Goal: Task Accomplishment & Management: Manage account settings

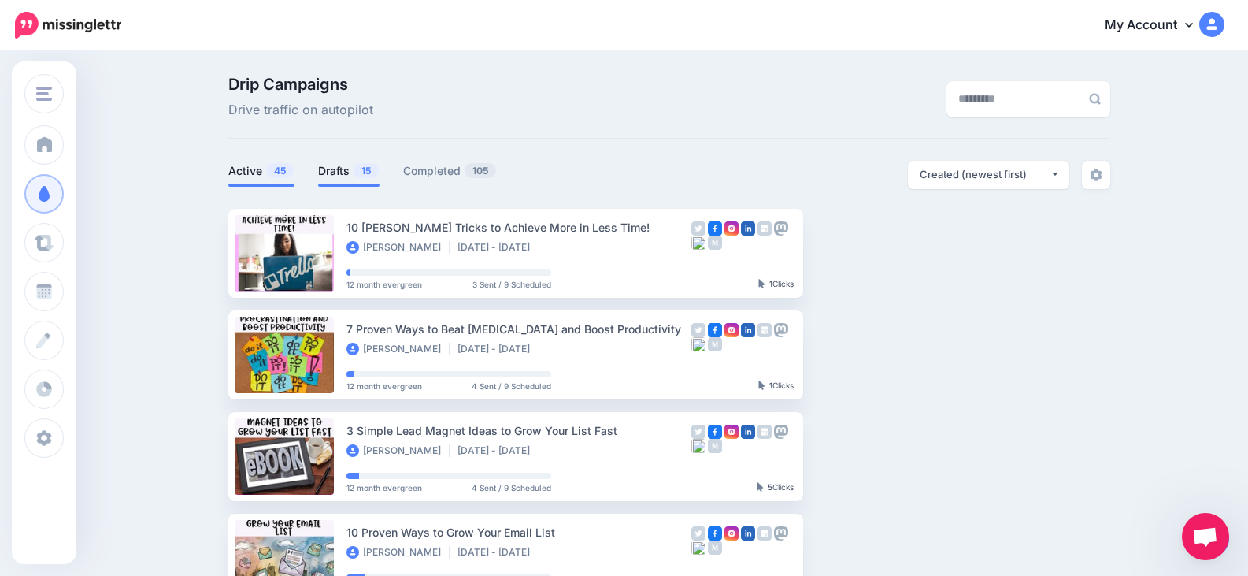
click at [347, 174] on link "Drafts 15" at bounding box center [348, 170] width 61 height 19
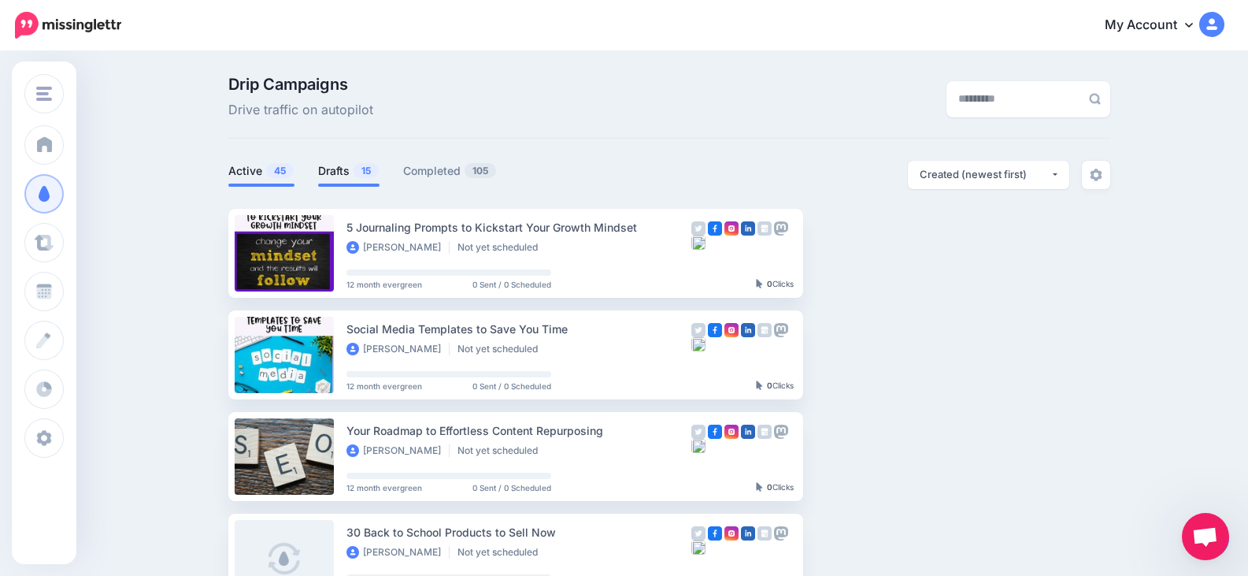
click at [264, 166] on link "Active 45" at bounding box center [261, 170] width 66 height 19
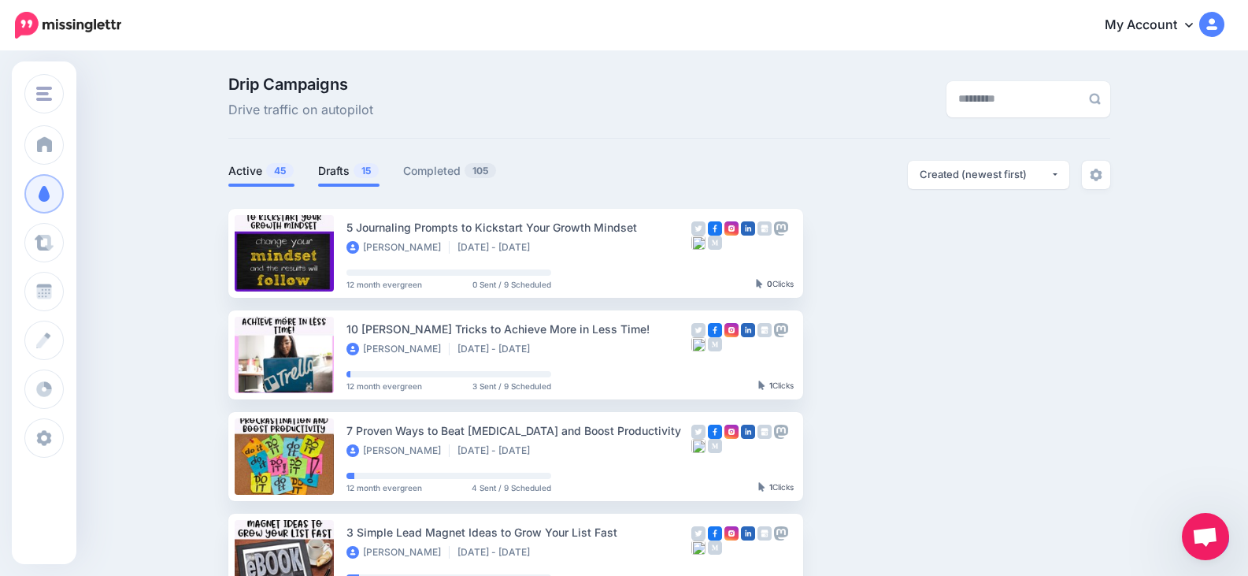
click at [338, 166] on link "Drafts 15" at bounding box center [348, 170] width 61 height 19
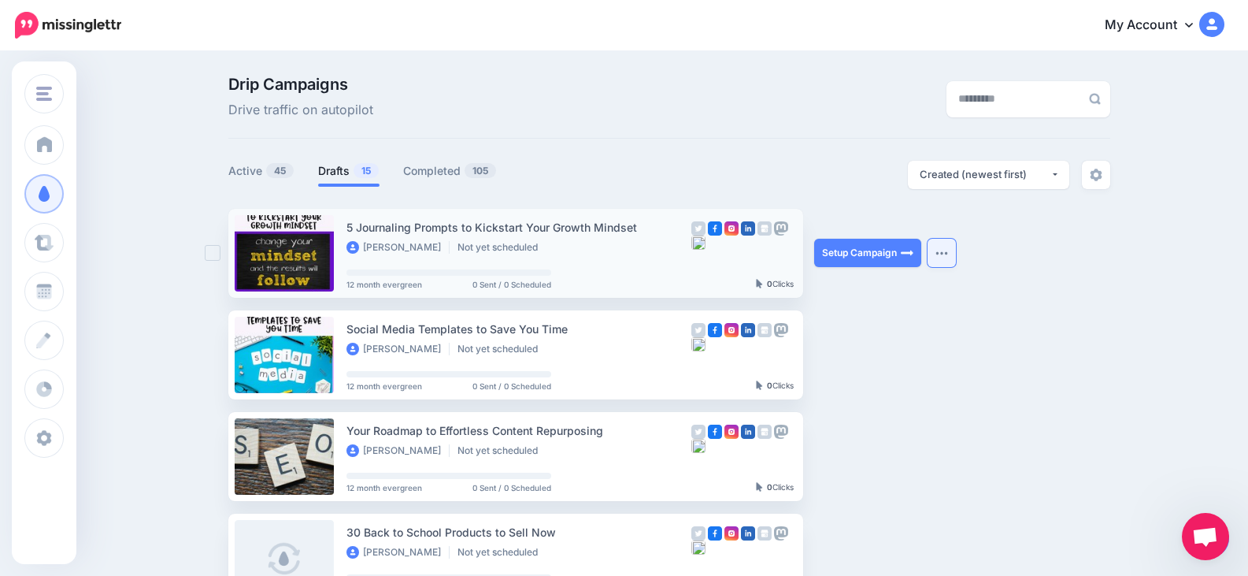
click at [947, 254] on img "button" at bounding box center [942, 252] width 13 height 5
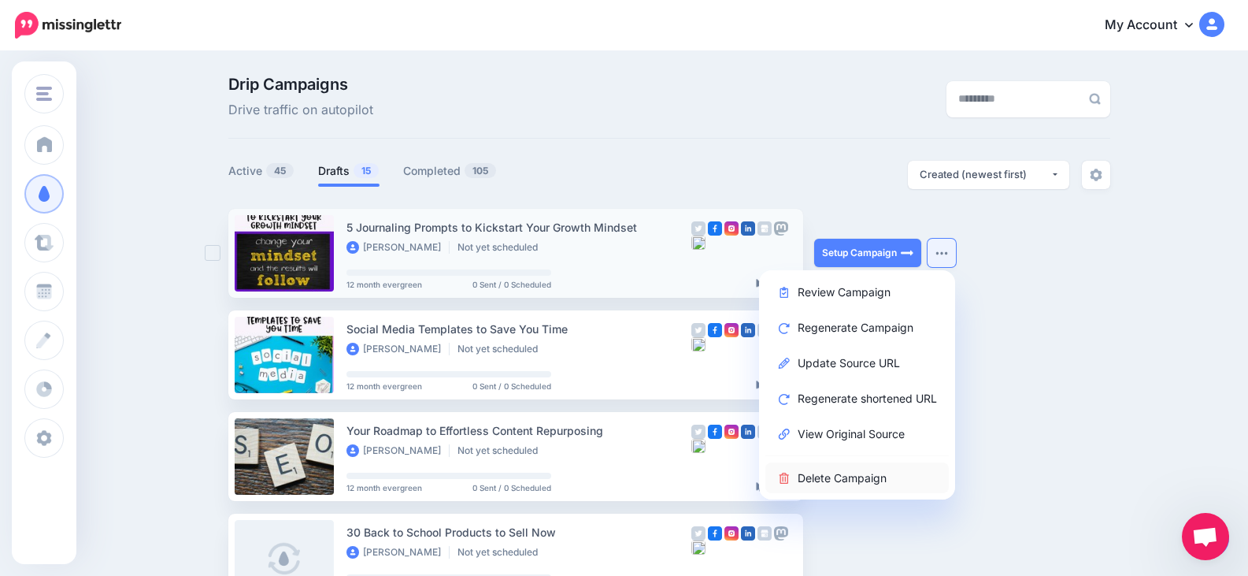
click at [870, 473] on link "Delete Campaign" at bounding box center [856, 477] width 183 height 31
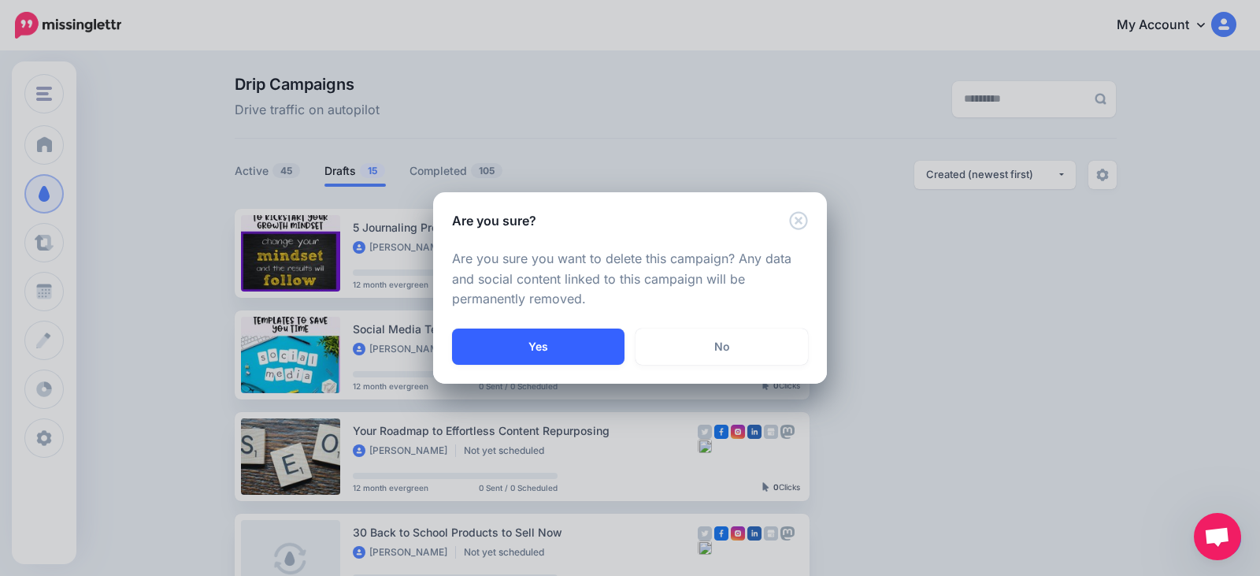
click at [548, 346] on button "Yes" at bounding box center [538, 346] width 172 height 36
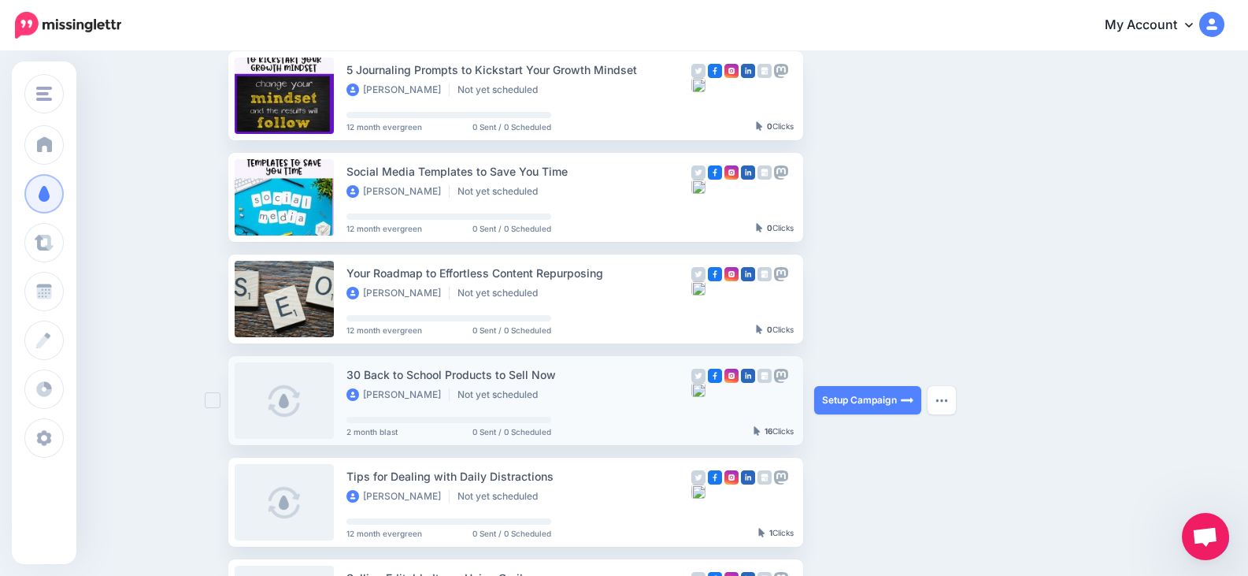
scroll to position [242, 0]
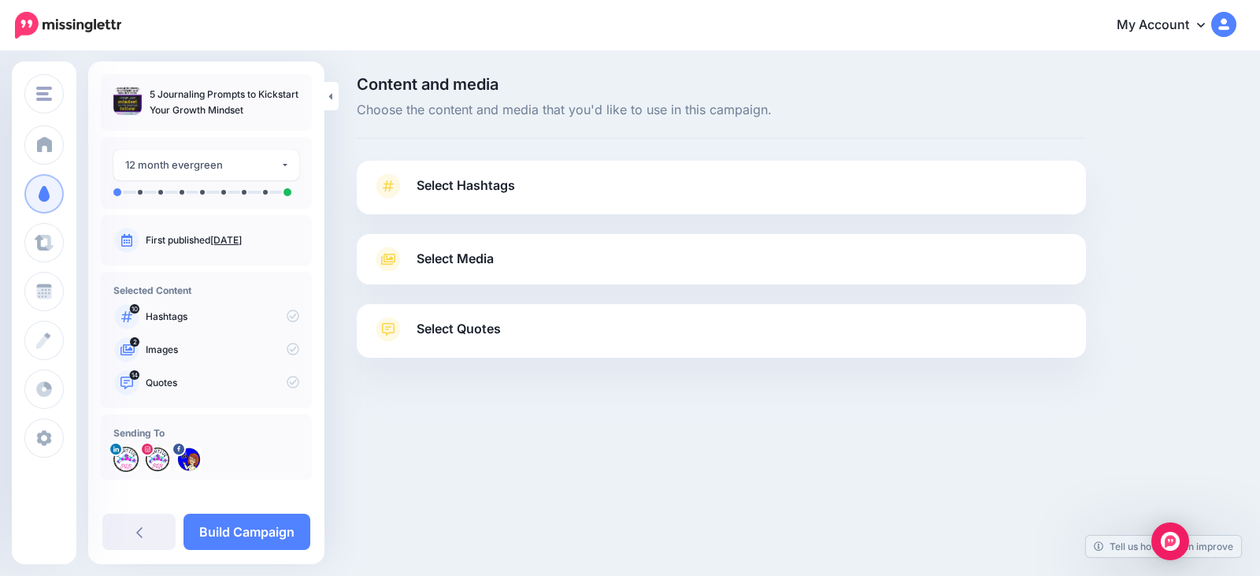
click at [479, 183] on span "Select Hashtags" at bounding box center [466, 185] width 98 height 21
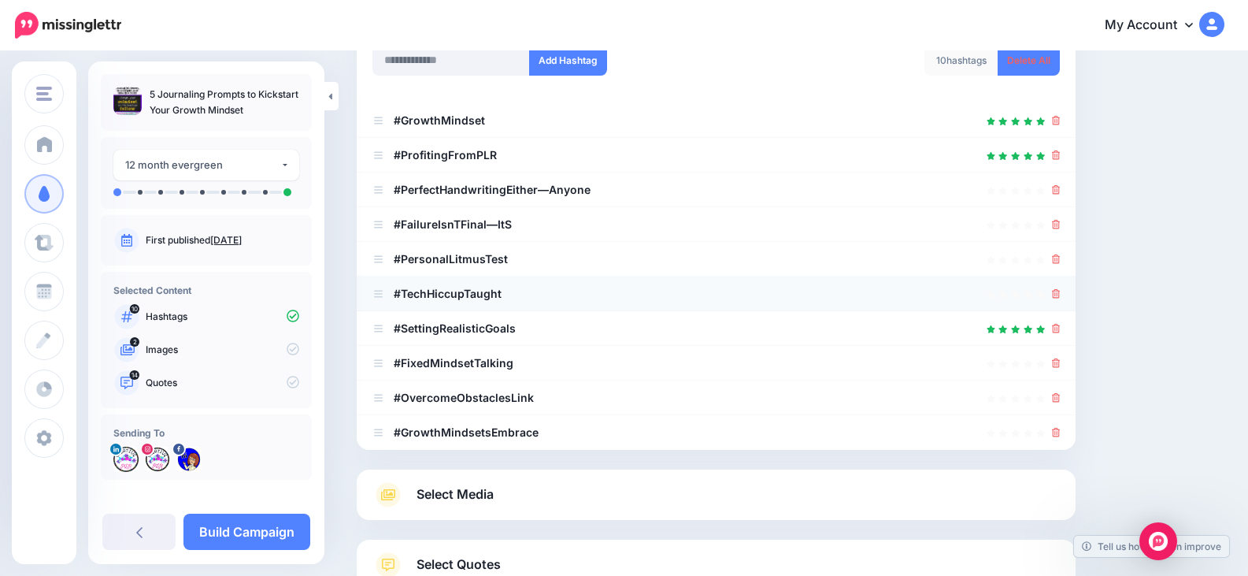
scroll to position [236, 0]
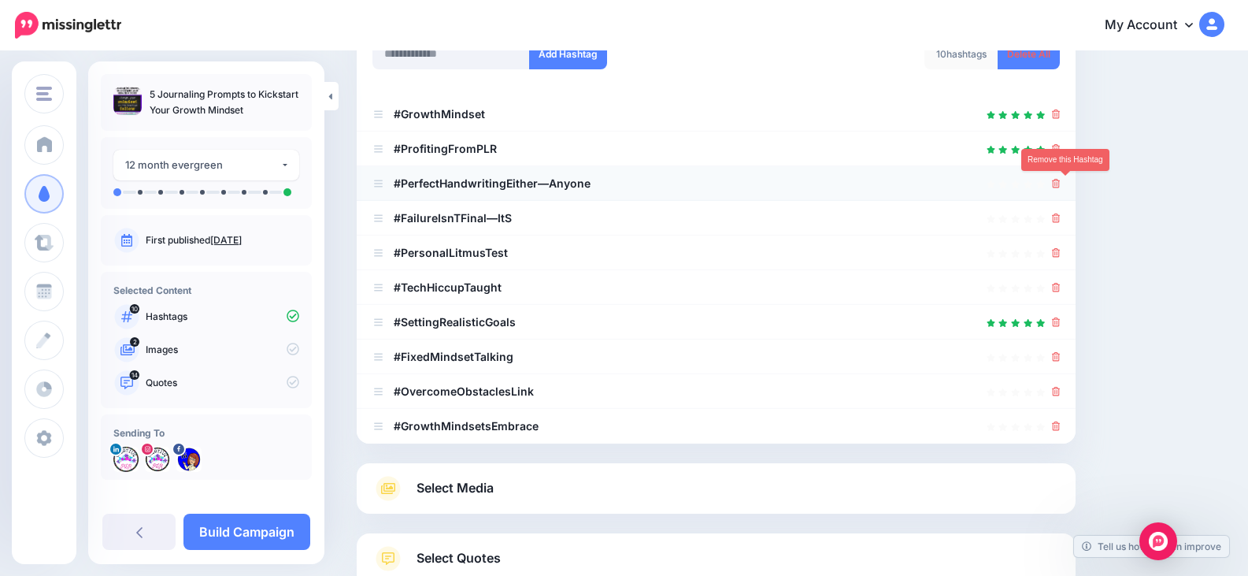
click at [1061, 181] on icon at bounding box center [1056, 183] width 9 height 9
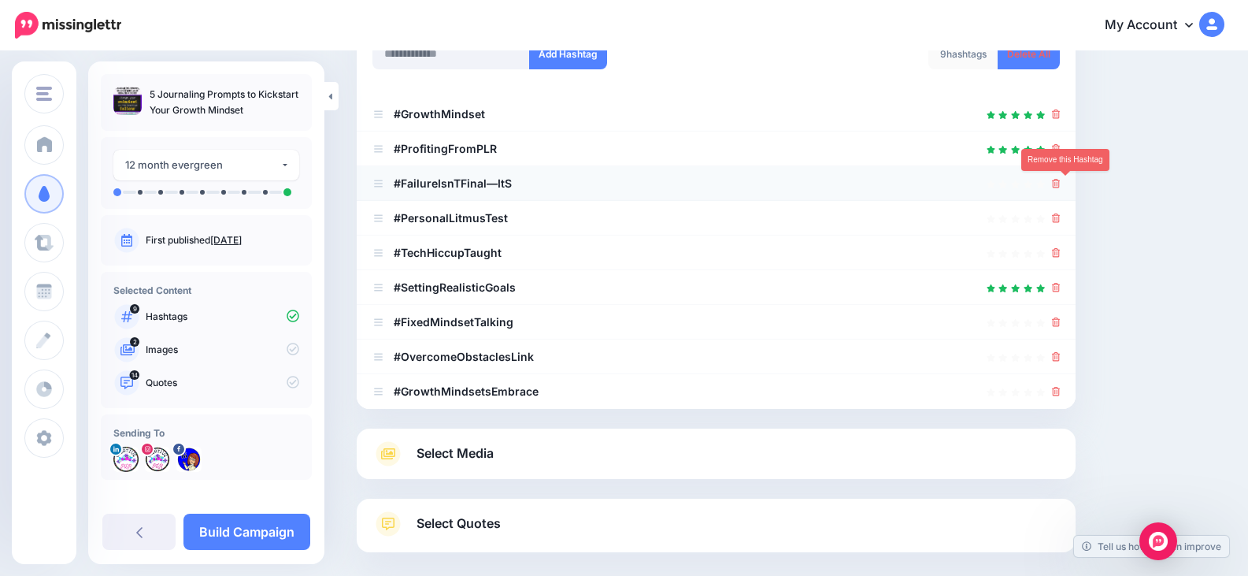
click at [1061, 183] on icon at bounding box center [1056, 183] width 9 height 9
click at [1060, 183] on link at bounding box center [1051, 182] width 17 height 13
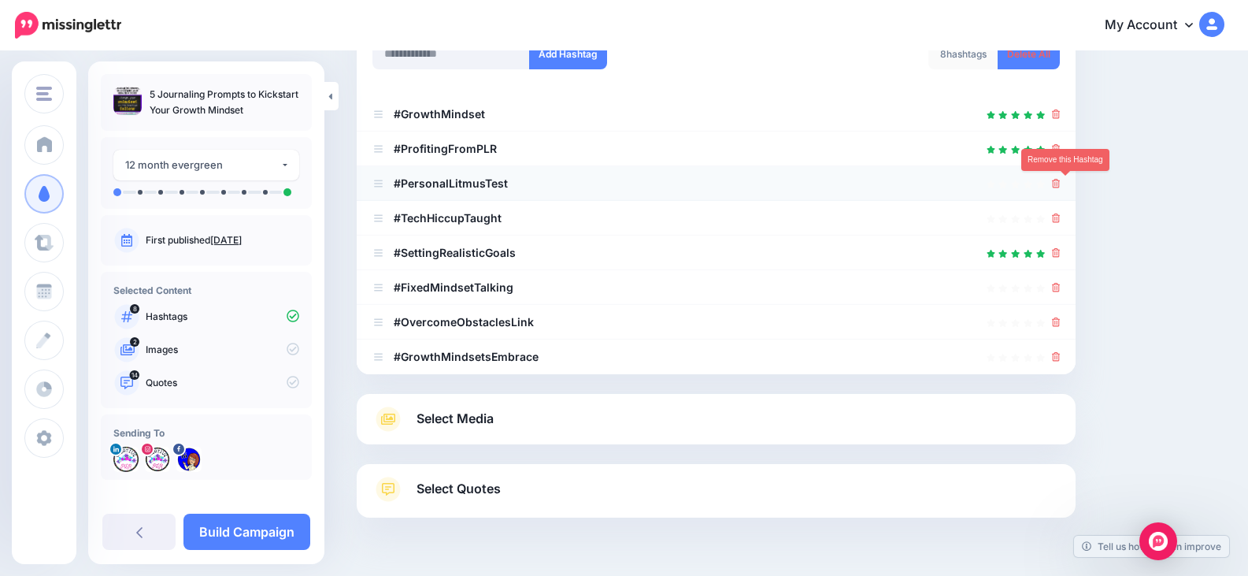
click at [1061, 180] on icon at bounding box center [1056, 183] width 9 height 9
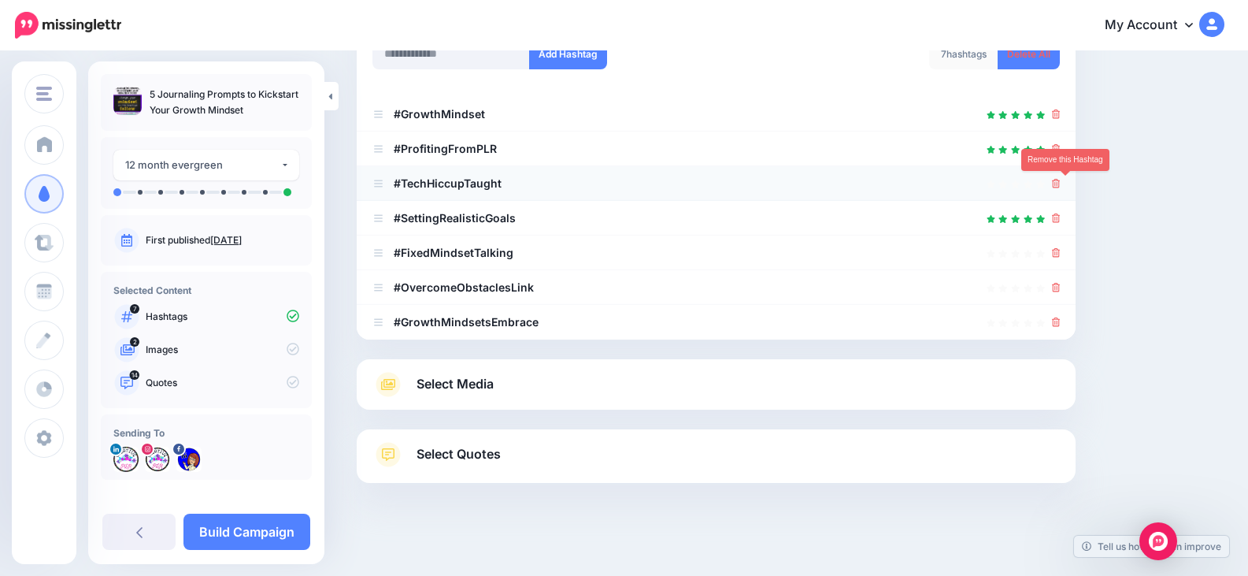
click at [1061, 188] on icon at bounding box center [1056, 183] width 9 height 9
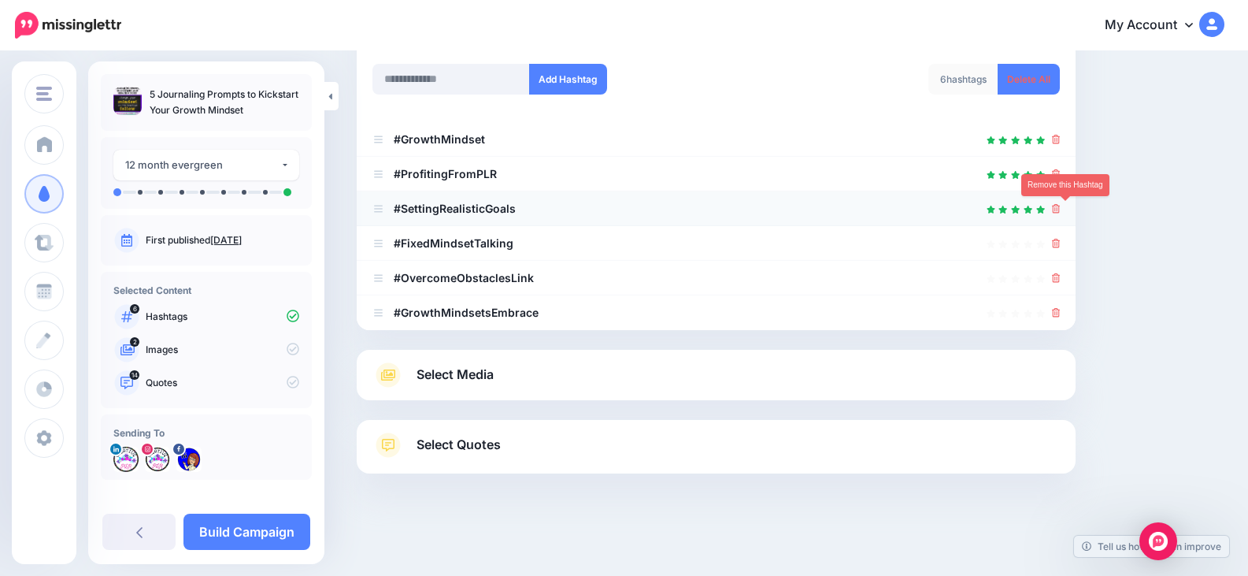
scroll to position [211, 0]
click at [1061, 306] on link at bounding box center [1056, 312] width 9 height 13
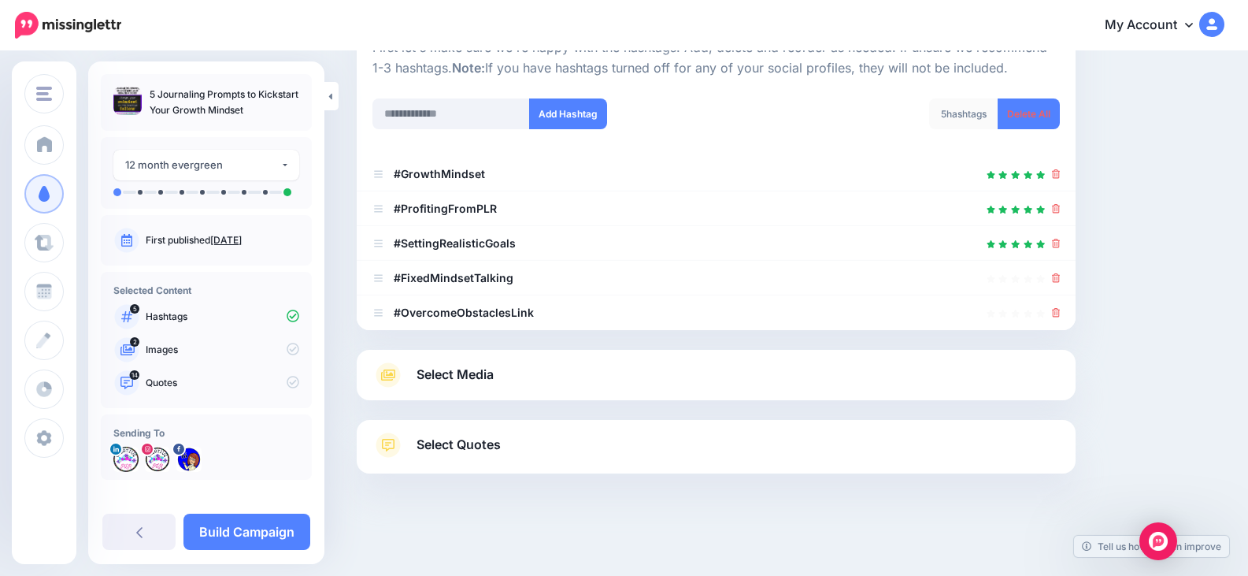
scroll to position [176, 0]
click at [1061, 275] on icon at bounding box center [1056, 277] width 9 height 9
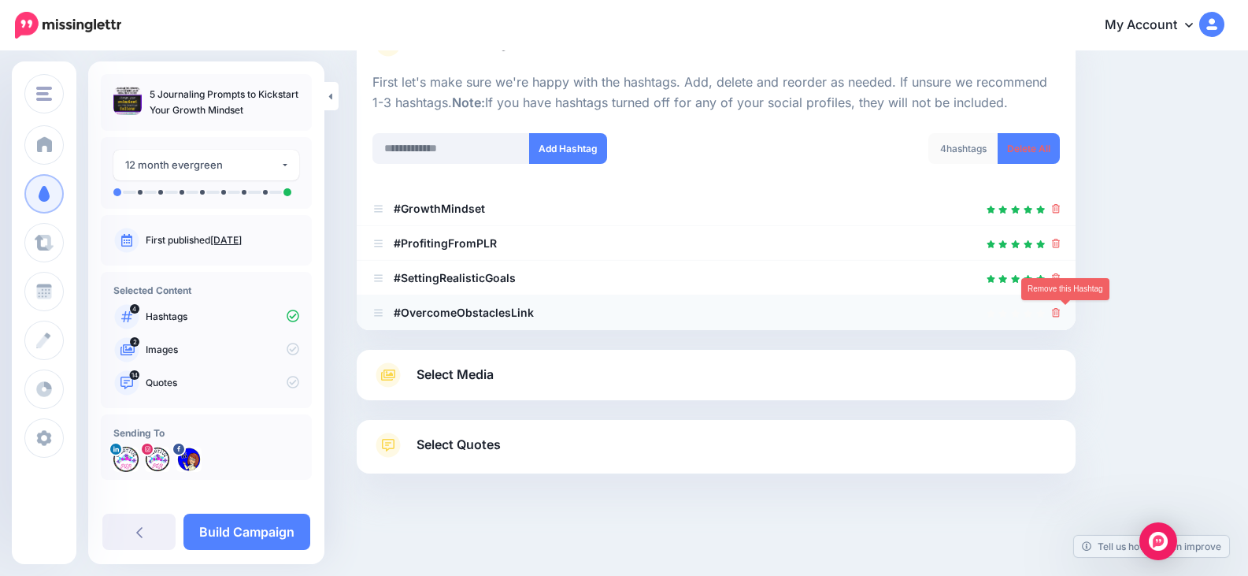
click at [1061, 307] on link at bounding box center [1056, 312] width 9 height 13
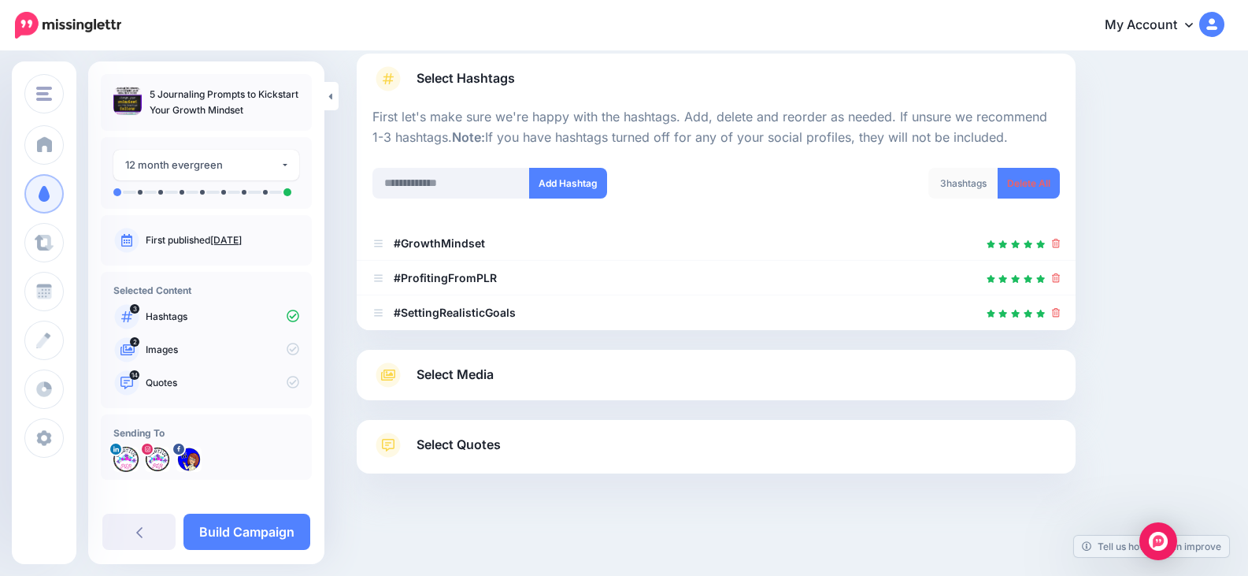
click at [479, 444] on span "Select Quotes" at bounding box center [459, 444] width 84 height 21
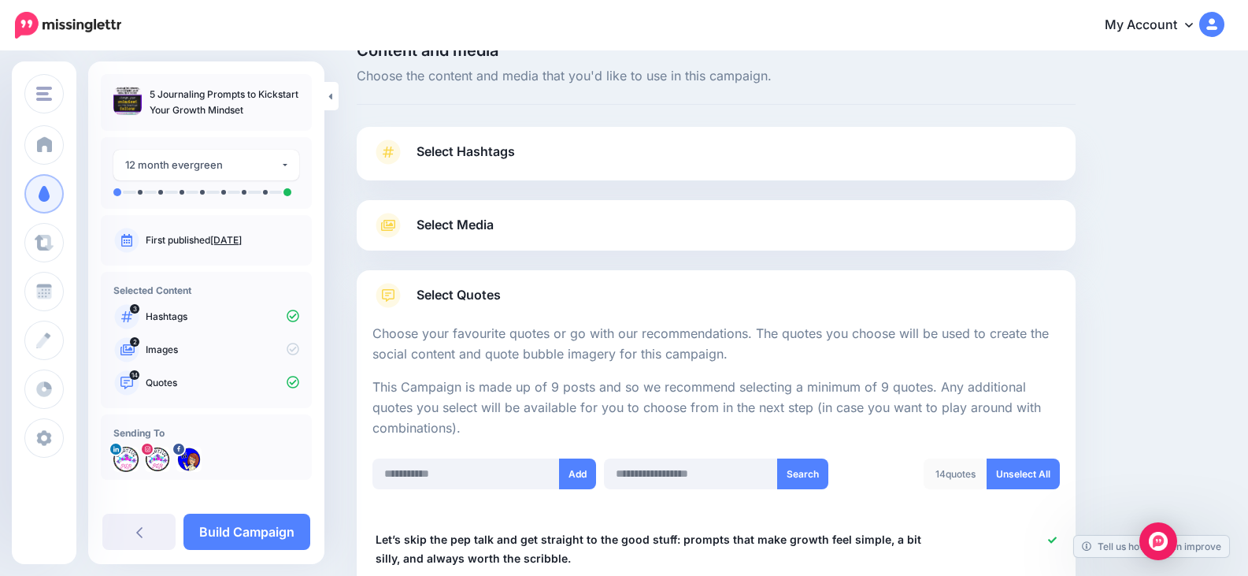
scroll to position [0, 0]
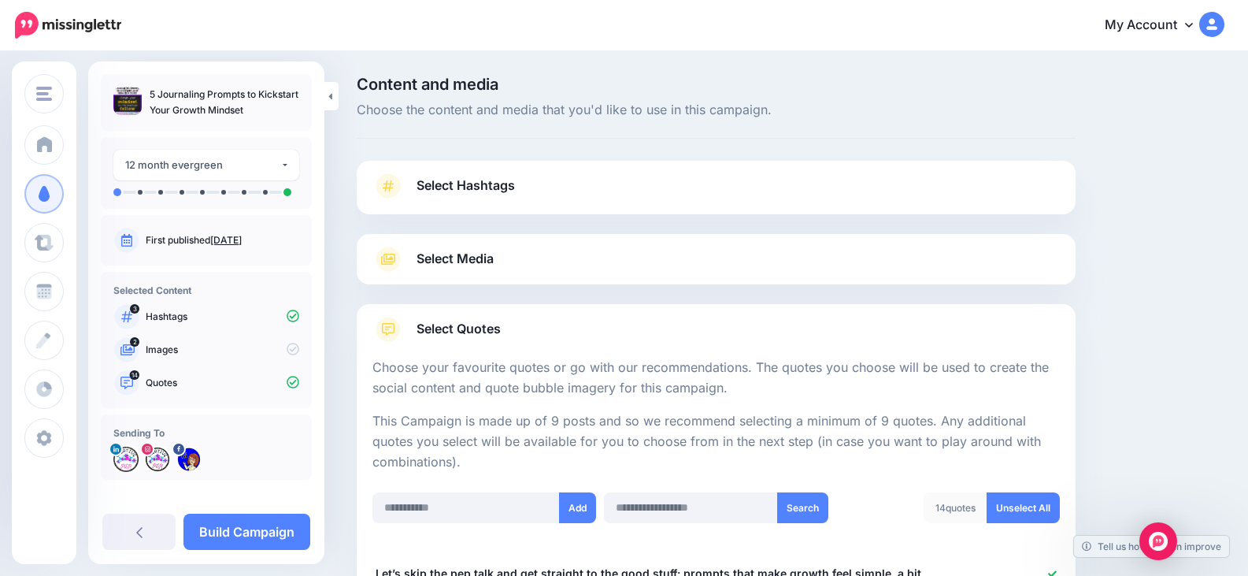
click at [432, 254] on span "Select Media" at bounding box center [455, 258] width 77 height 21
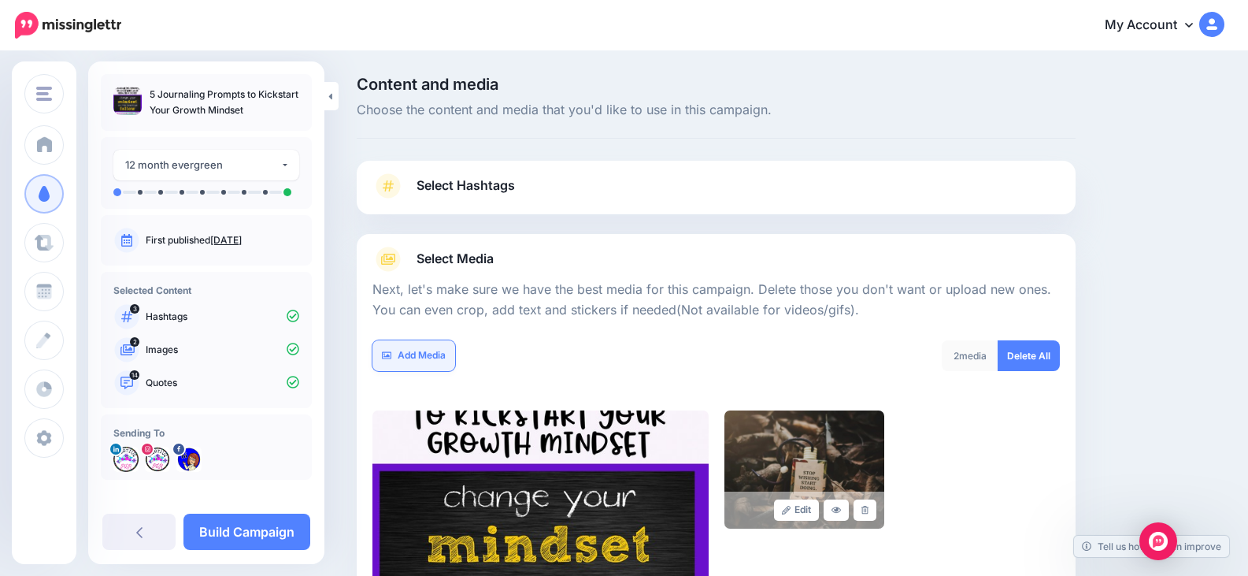
click at [421, 352] on link "Add Media" at bounding box center [413, 355] width 83 height 31
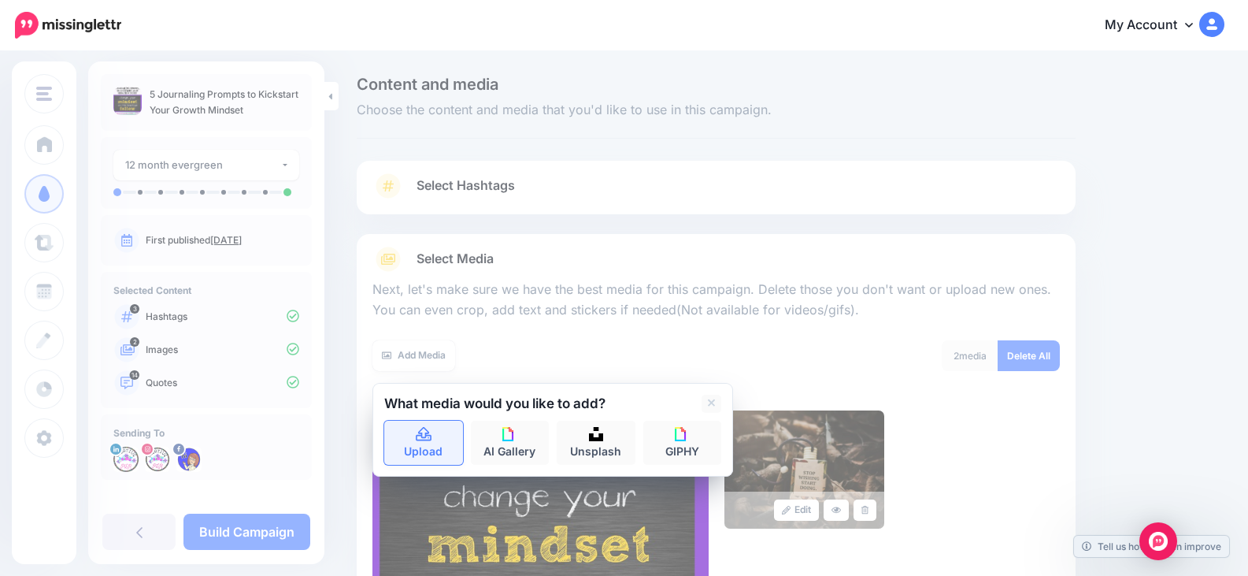
click at [427, 435] on icon at bounding box center [424, 435] width 18 height 14
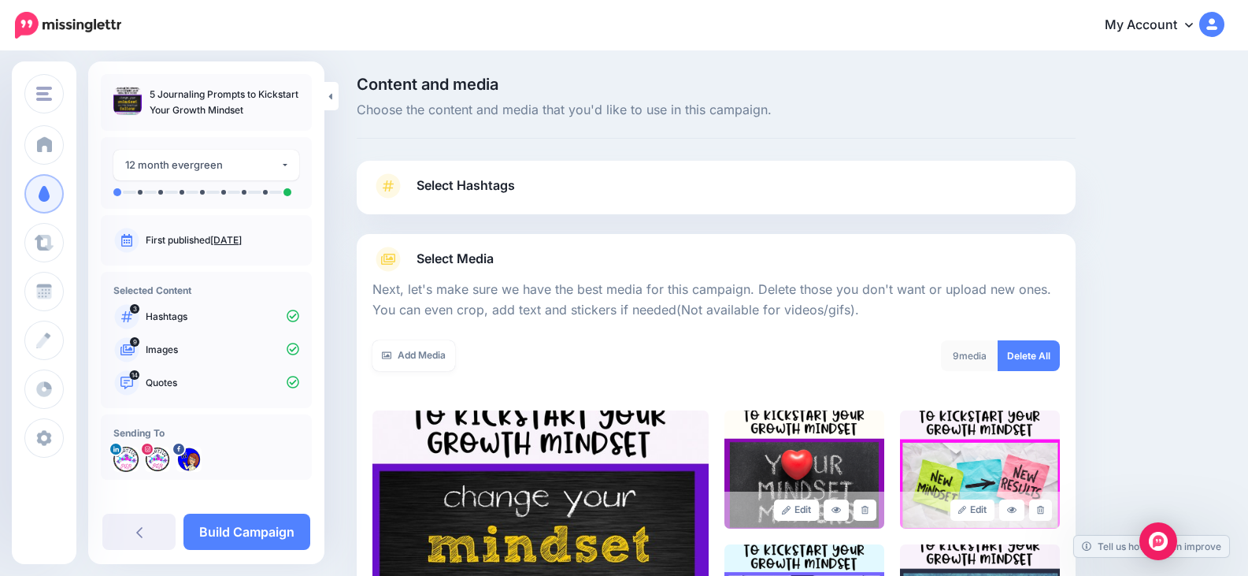
scroll to position [409, 0]
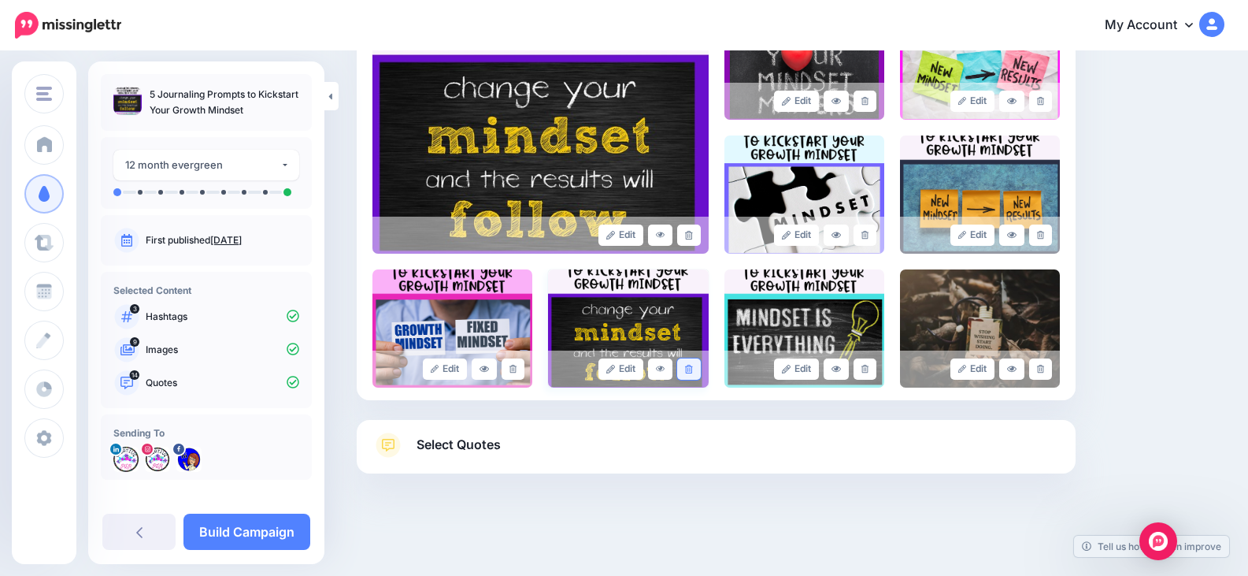
click at [700, 361] on link at bounding box center [688, 368] width 23 height 21
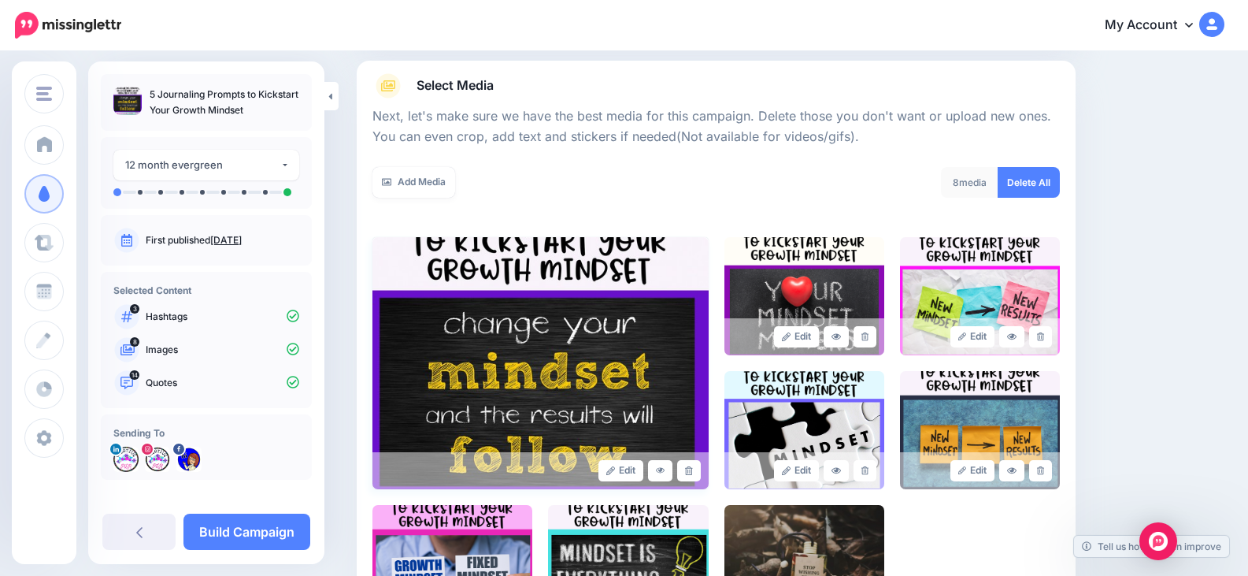
scroll to position [172, 0]
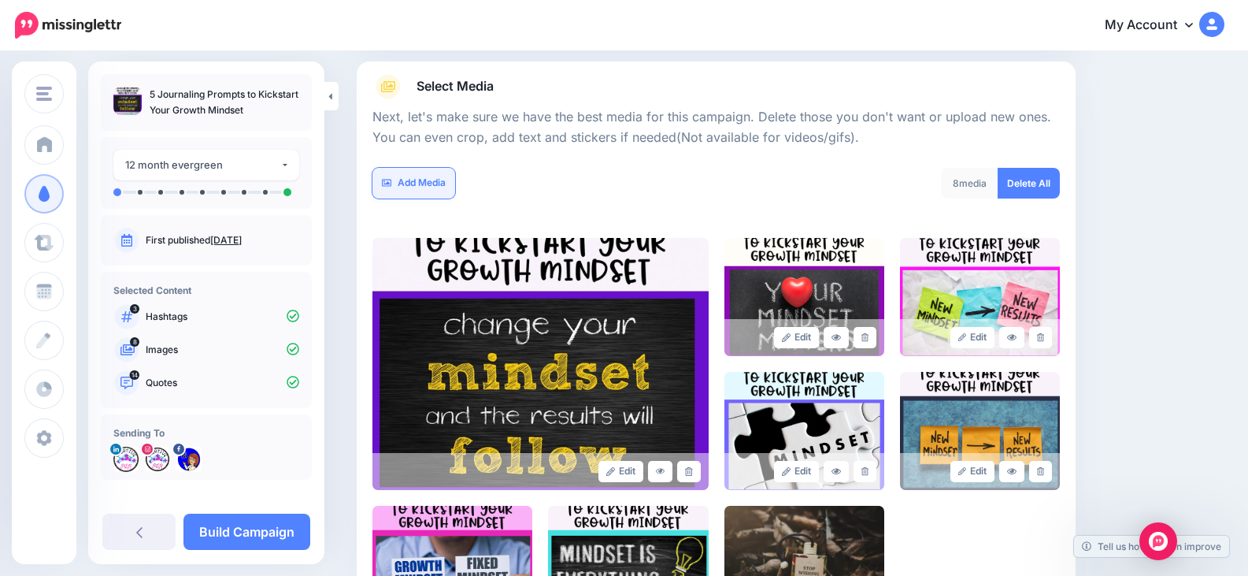
click at [413, 178] on link "Add Media" at bounding box center [413, 183] width 83 height 31
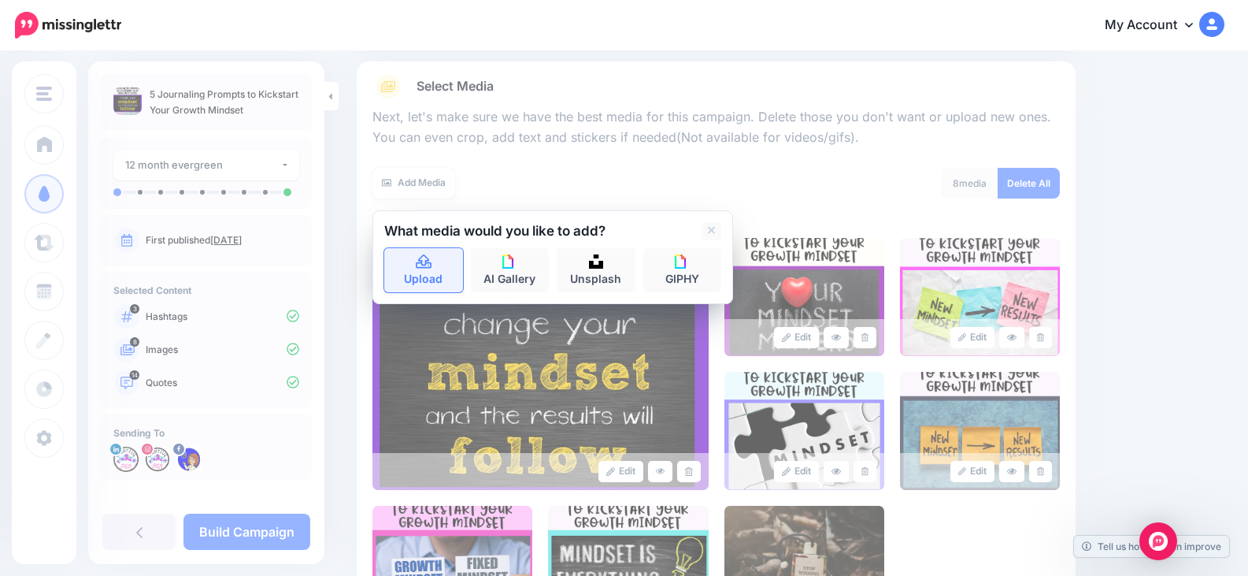
click at [422, 269] on icon at bounding box center [424, 262] width 18 height 14
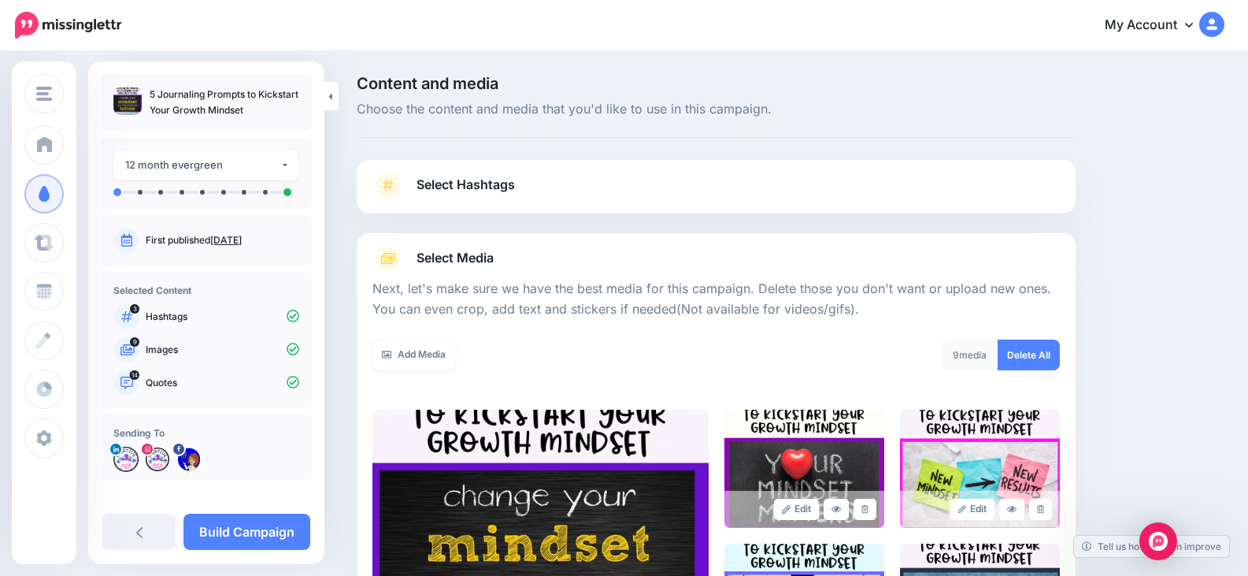
scroll to position [0, 0]
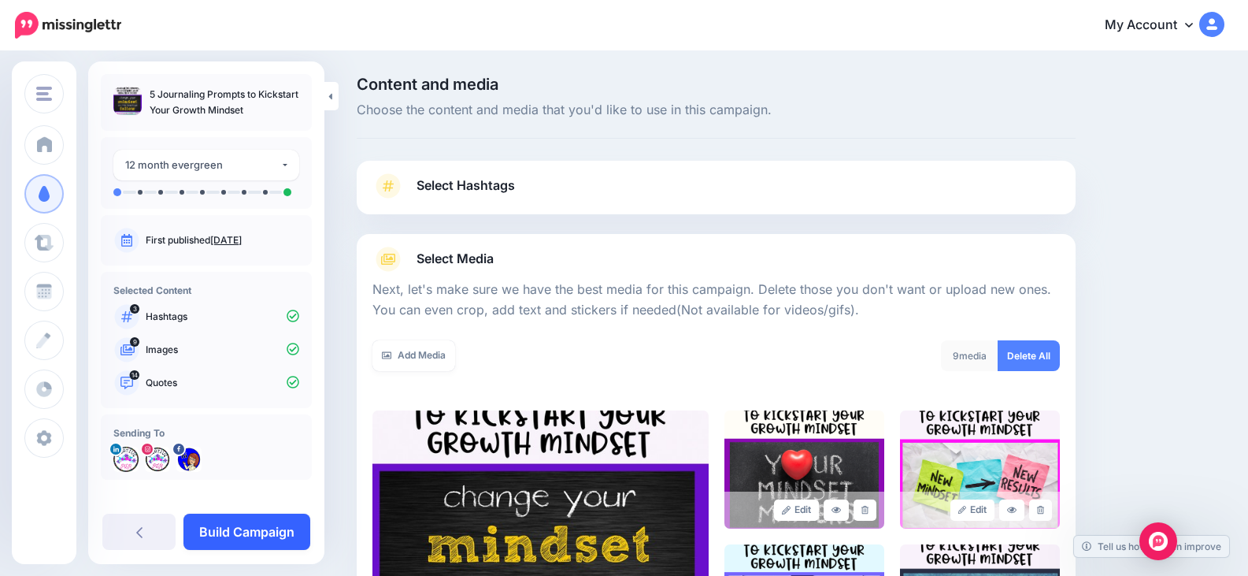
click at [269, 533] on link "Build Campaign" at bounding box center [246, 531] width 127 height 36
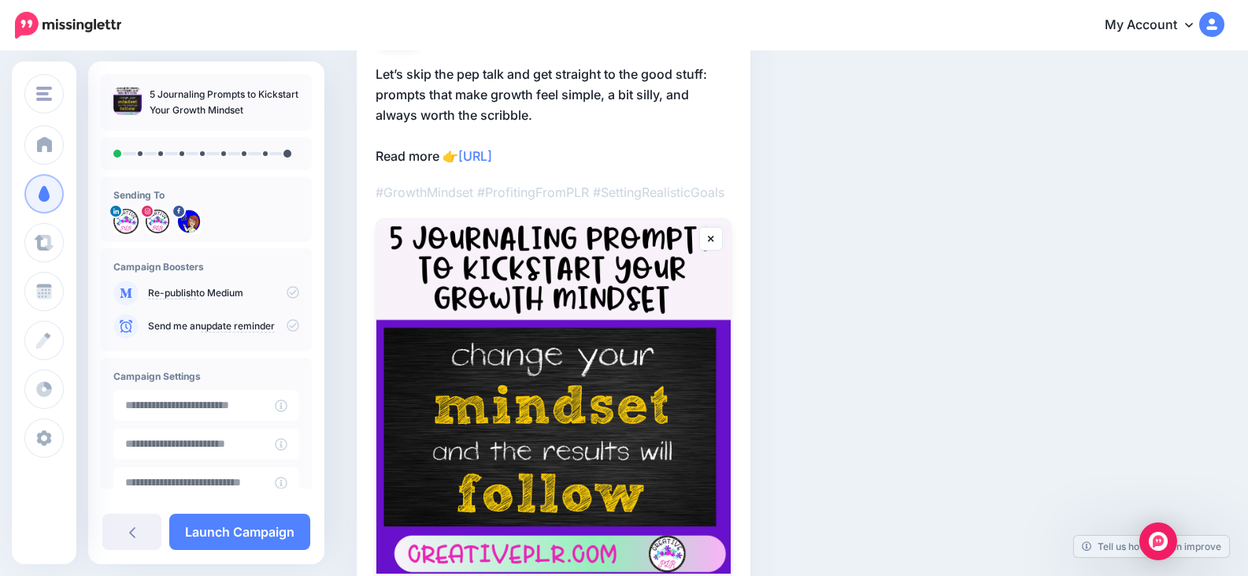
scroll to position [79, 0]
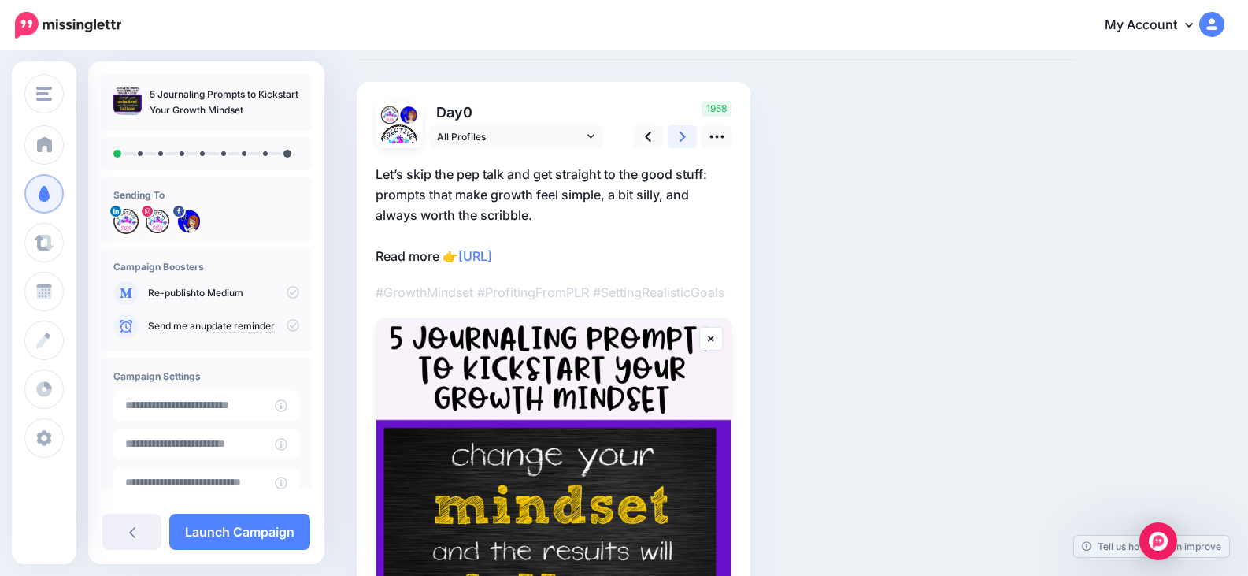
click at [686, 137] on link at bounding box center [683, 136] width 30 height 23
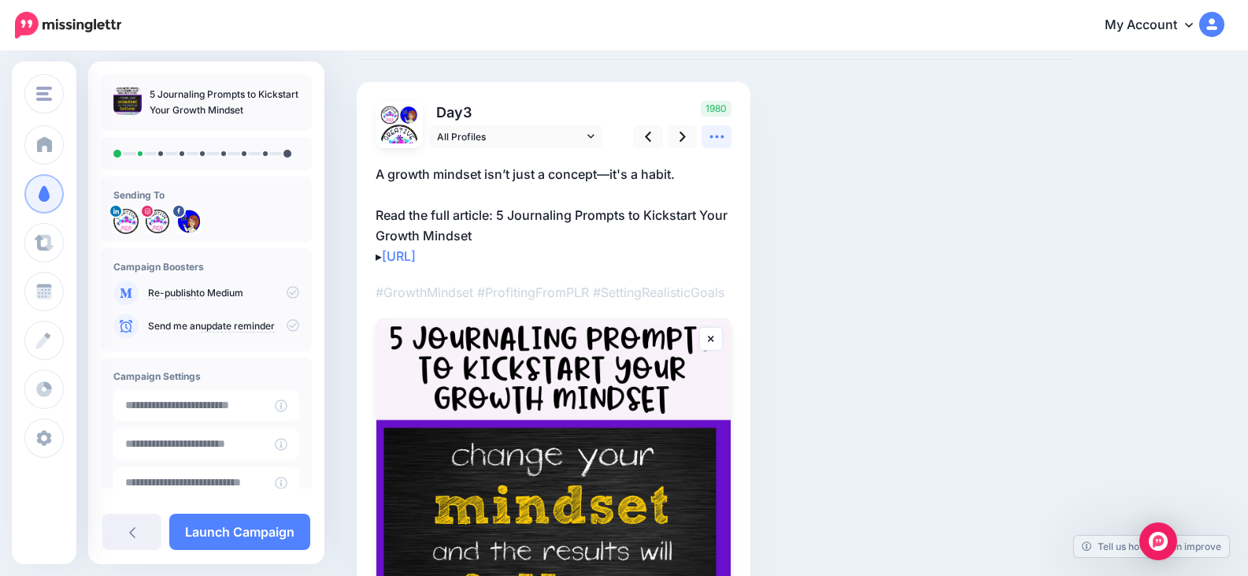
click at [721, 132] on icon at bounding box center [717, 136] width 17 height 17
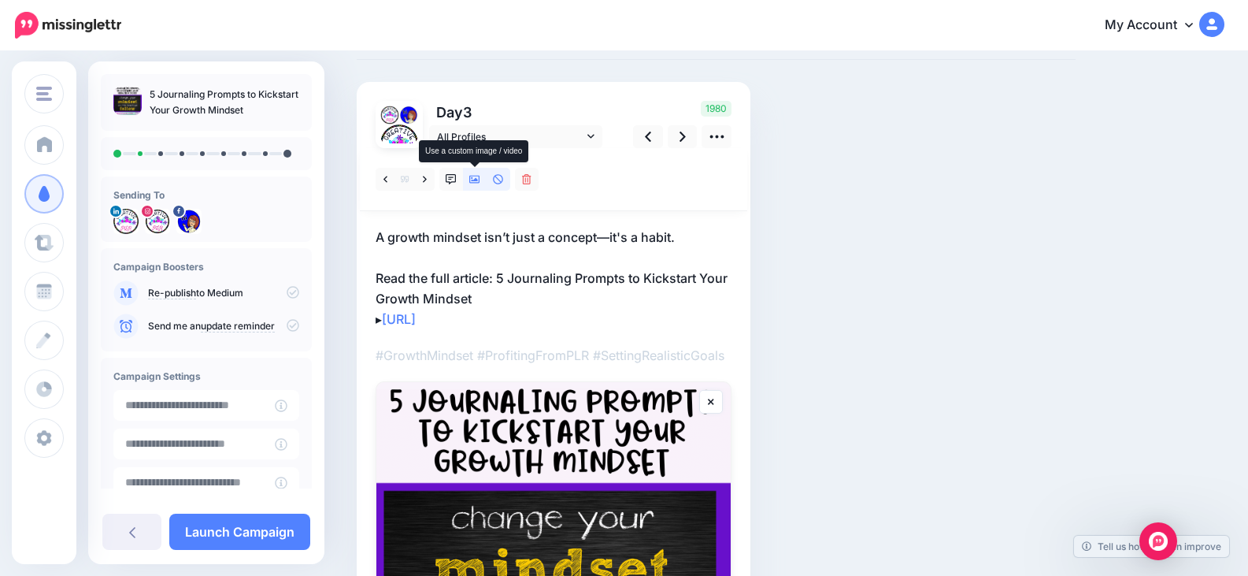
click at [476, 178] on icon at bounding box center [474, 179] width 11 height 11
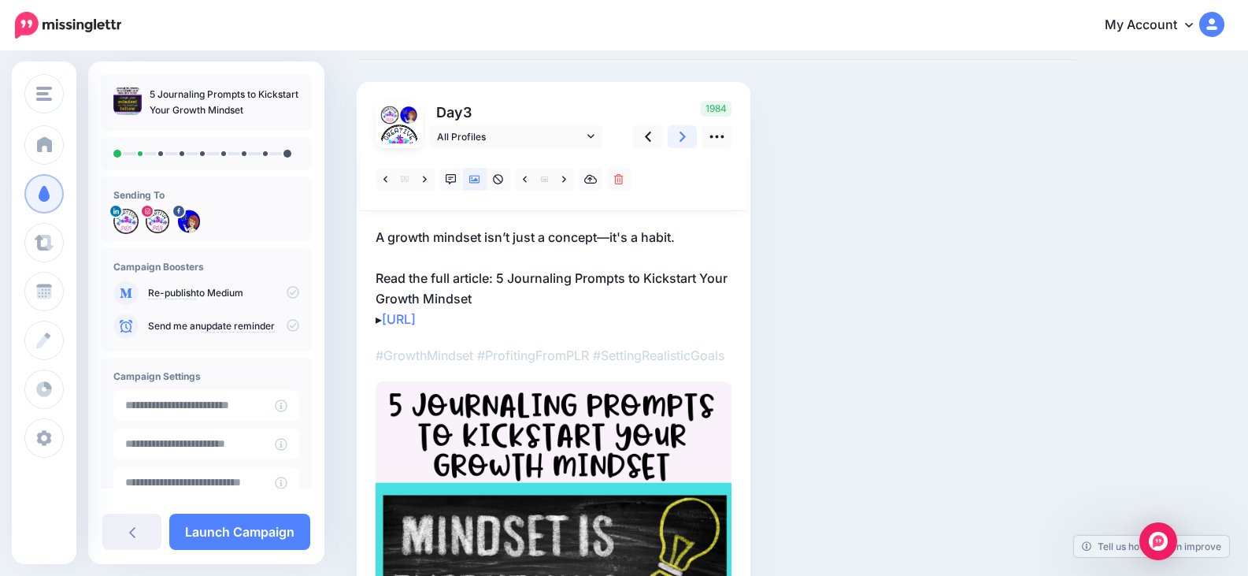
click at [687, 139] on link at bounding box center [683, 136] width 30 height 23
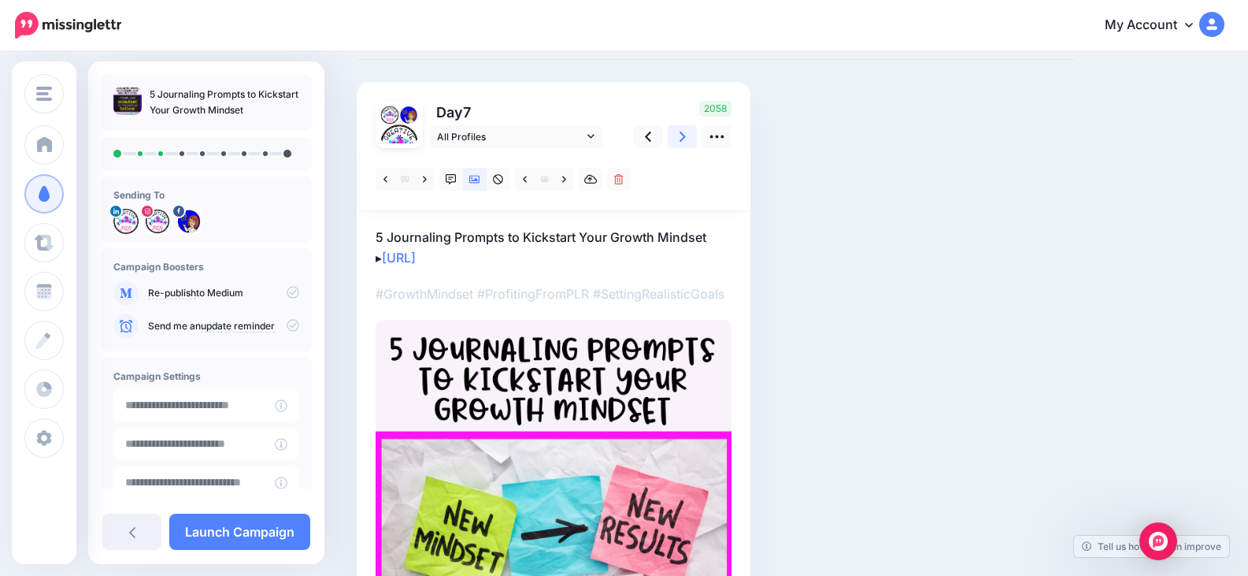
click at [681, 135] on icon at bounding box center [683, 136] width 6 height 17
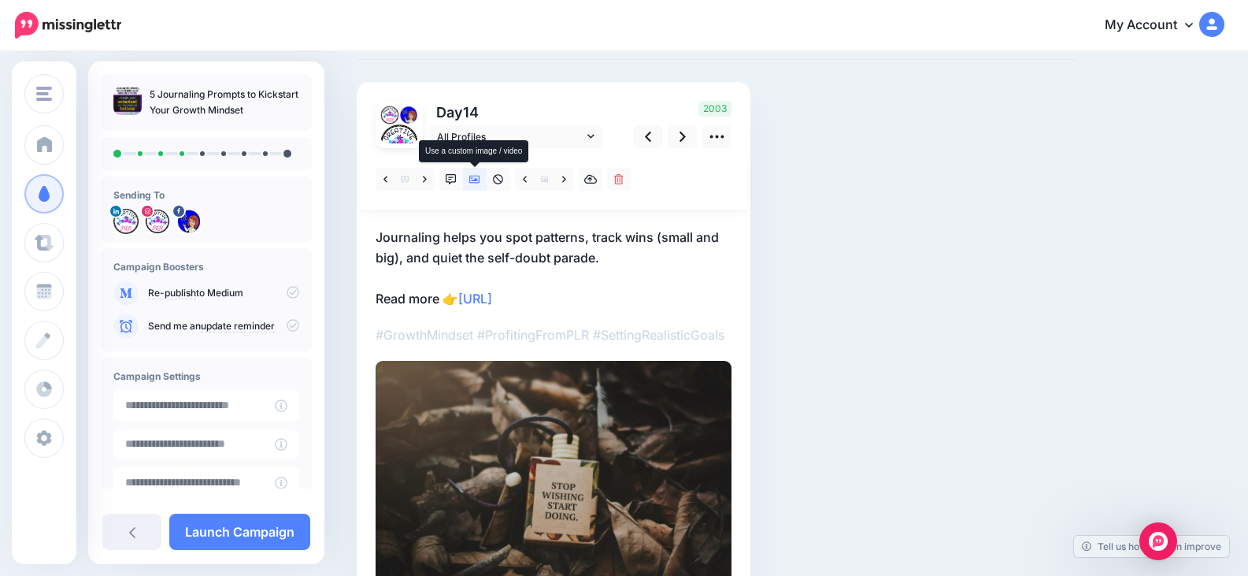
click at [474, 183] on icon at bounding box center [474, 179] width 11 height 11
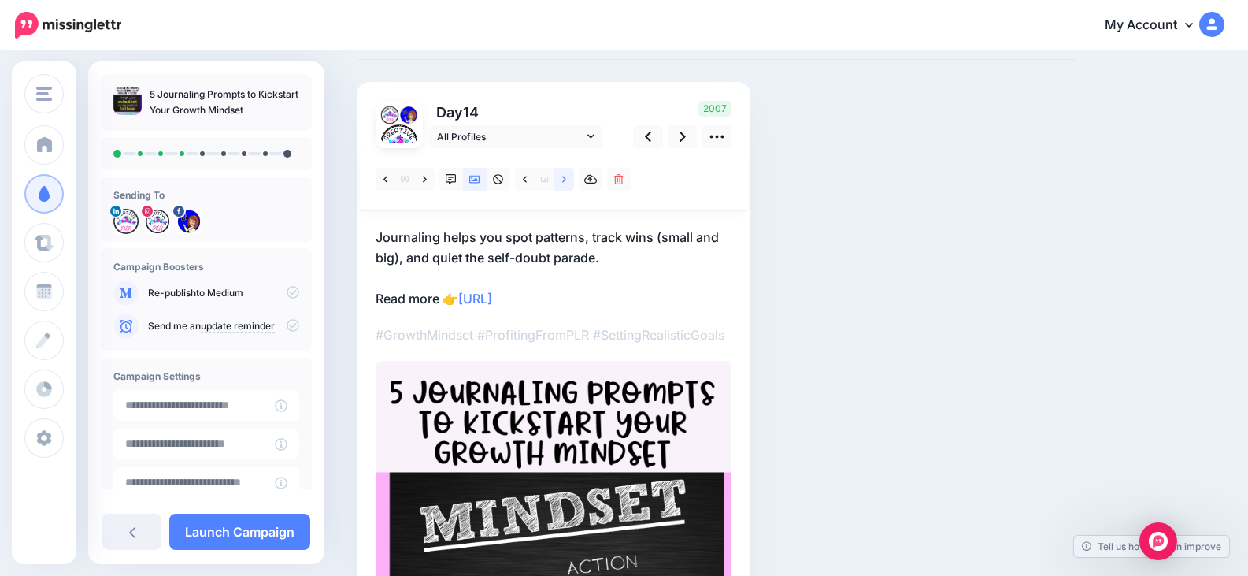
click at [569, 176] on link at bounding box center [564, 179] width 20 height 23
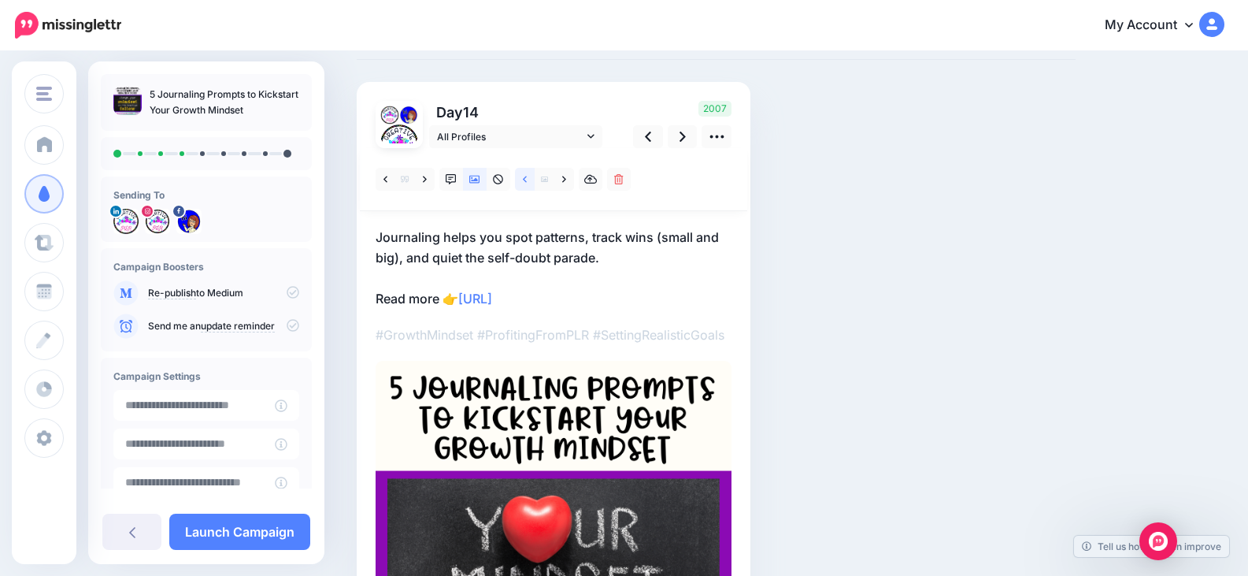
click at [524, 186] on link at bounding box center [525, 179] width 20 height 23
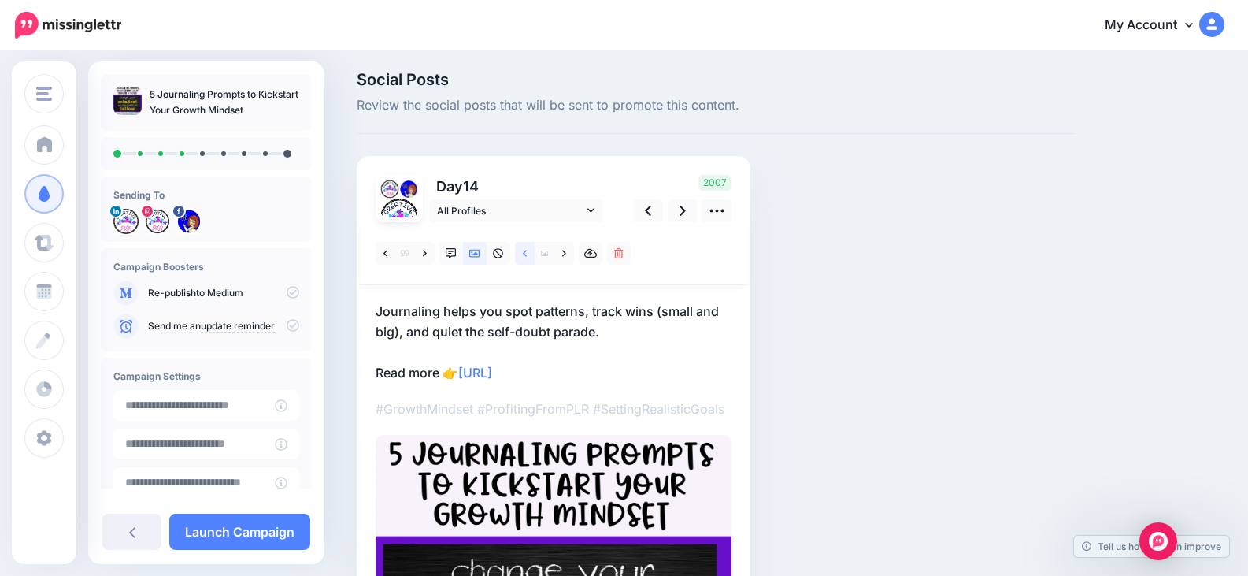
scroll to position [0, 0]
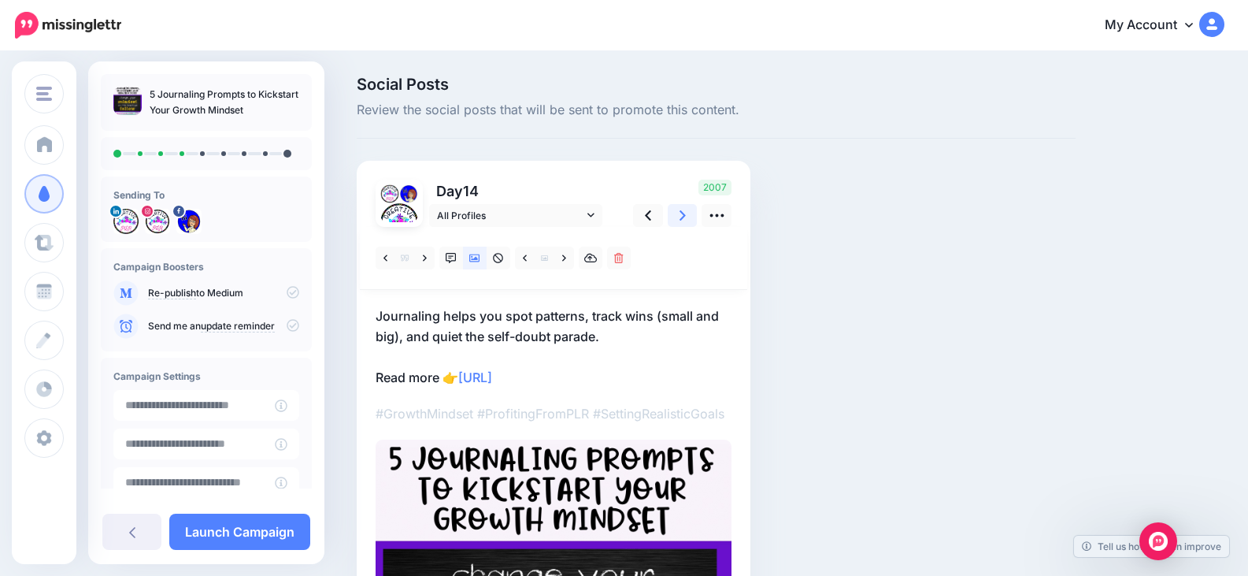
click at [683, 216] on icon at bounding box center [683, 215] width 6 height 17
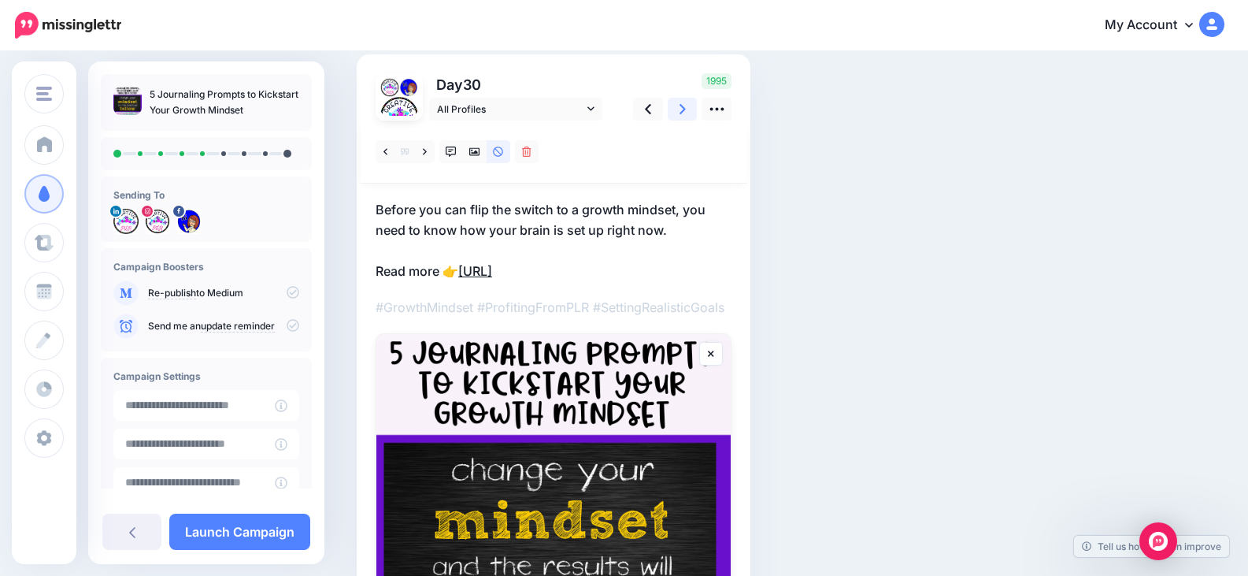
scroll to position [79, 0]
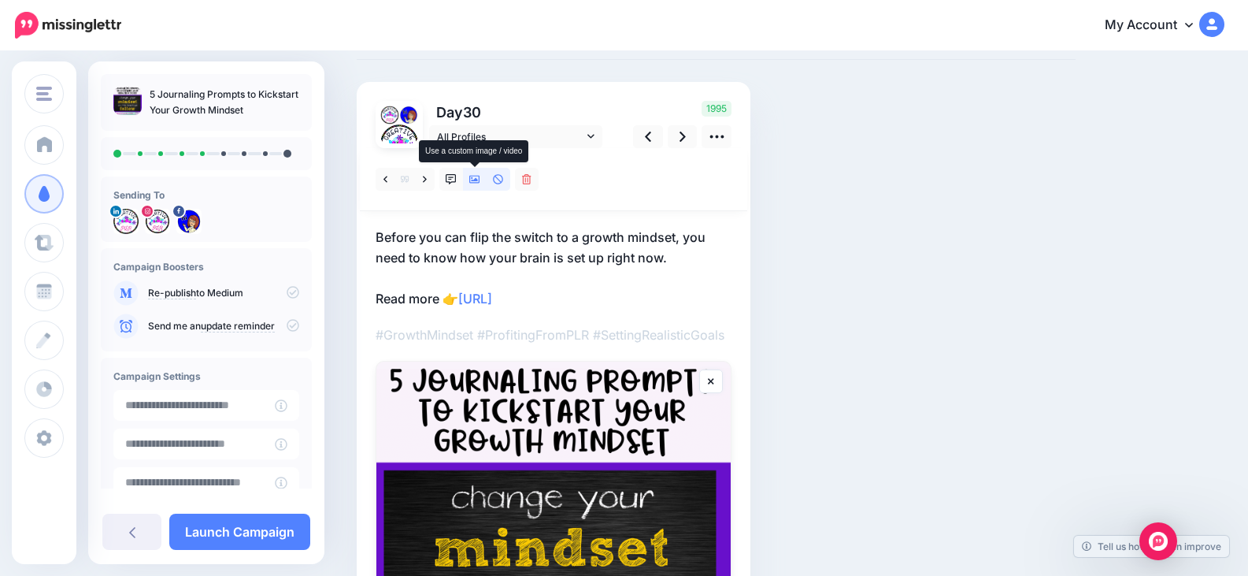
click at [473, 177] on icon at bounding box center [474, 180] width 11 height 8
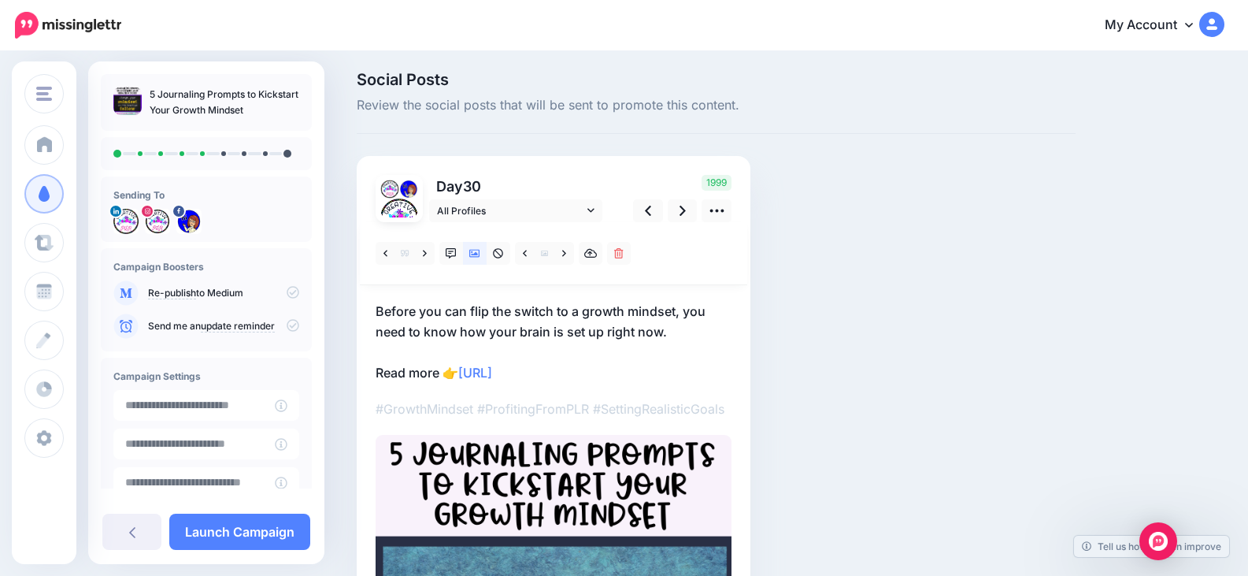
scroll to position [0, 0]
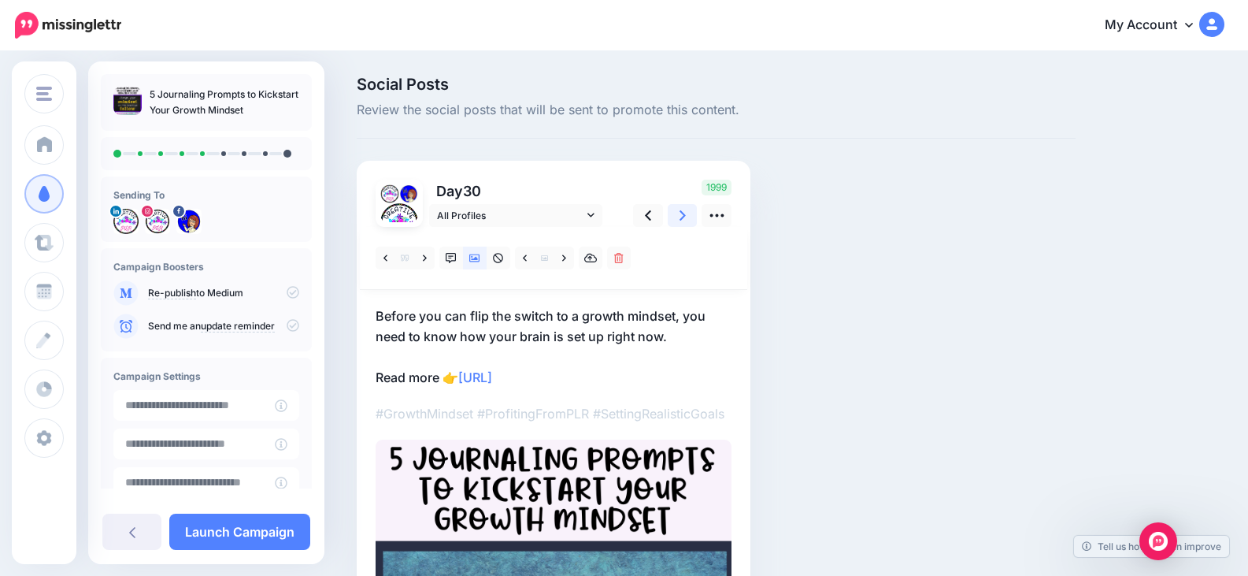
click at [687, 214] on link at bounding box center [683, 215] width 30 height 23
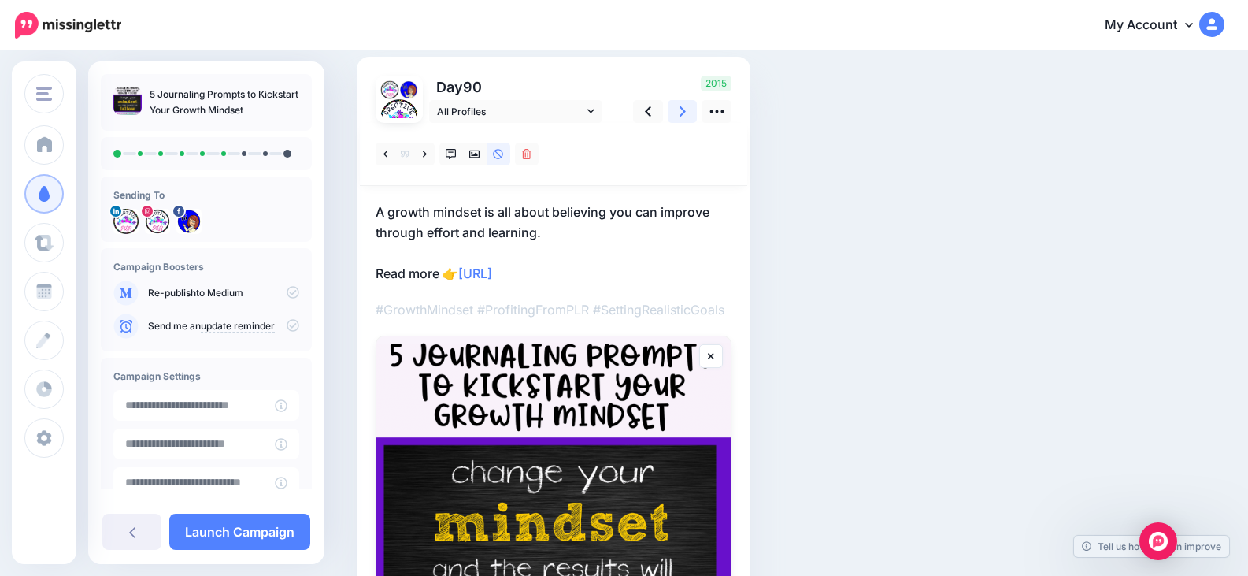
scroll to position [79, 0]
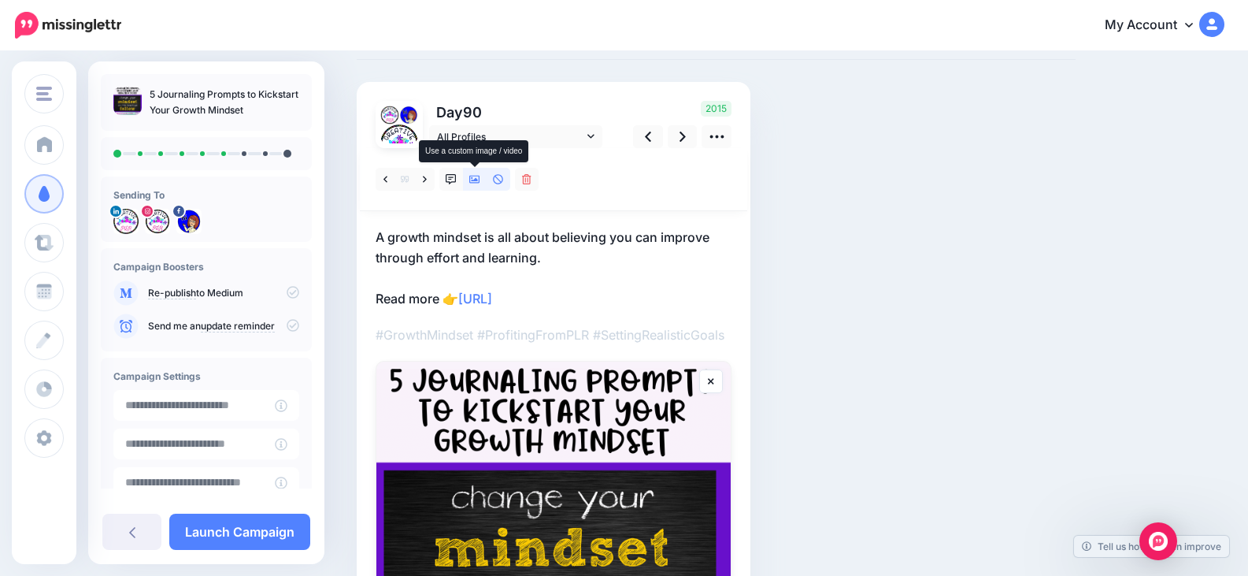
click at [475, 180] on icon at bounding box center [474, 180] width 11 height 8
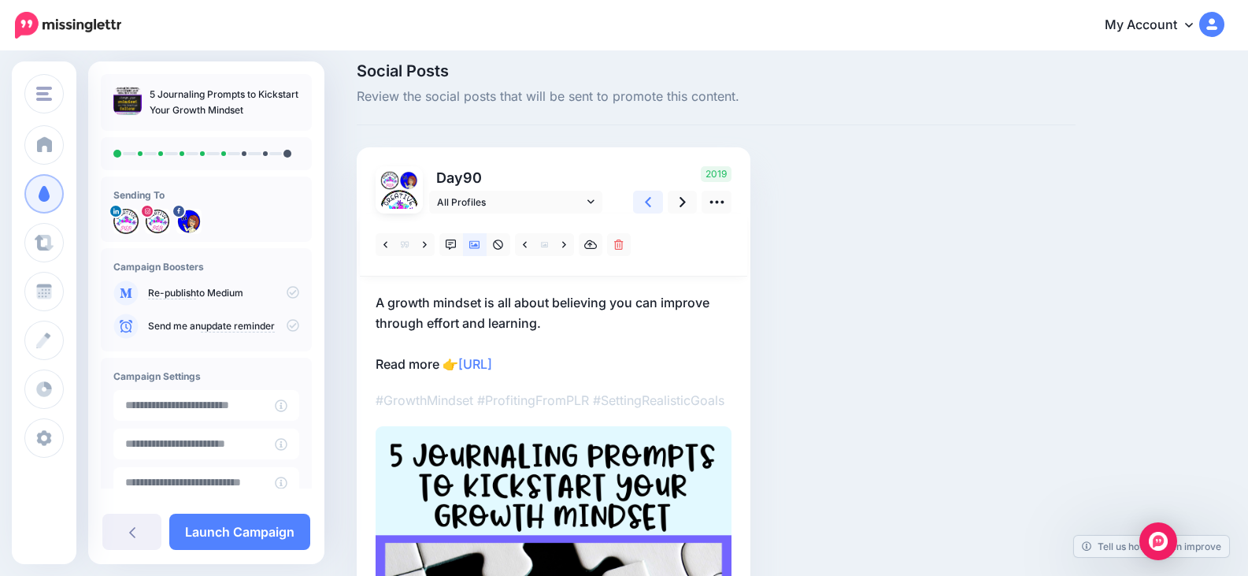
scroll to position [0, 0]
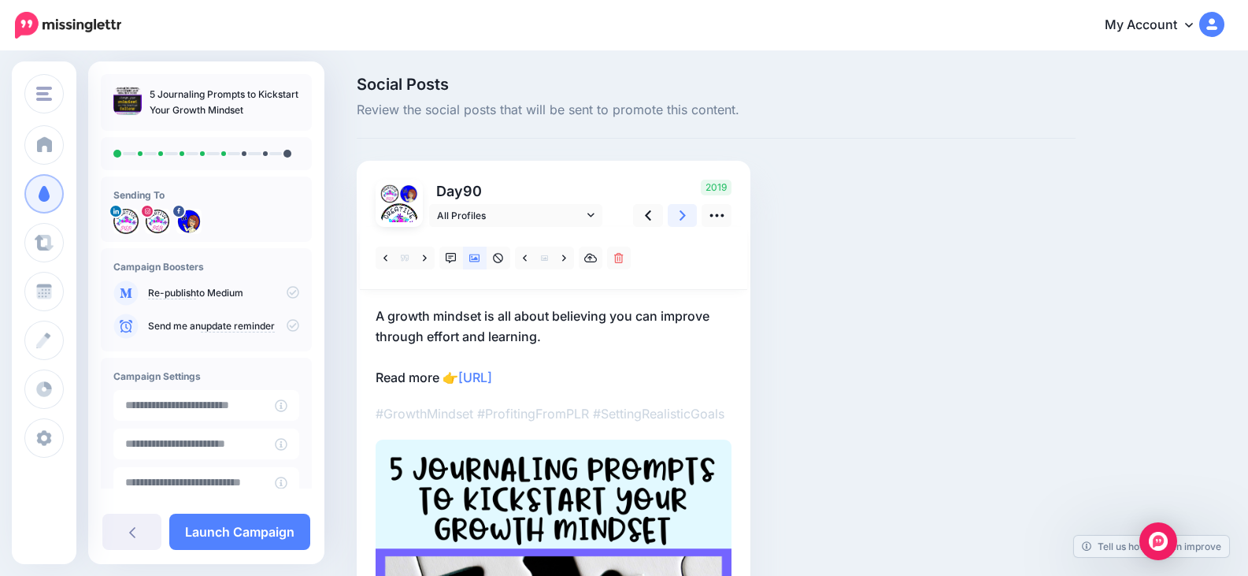
click at [689, 212] on link at bounding box center [683, 215] width 30 height 23
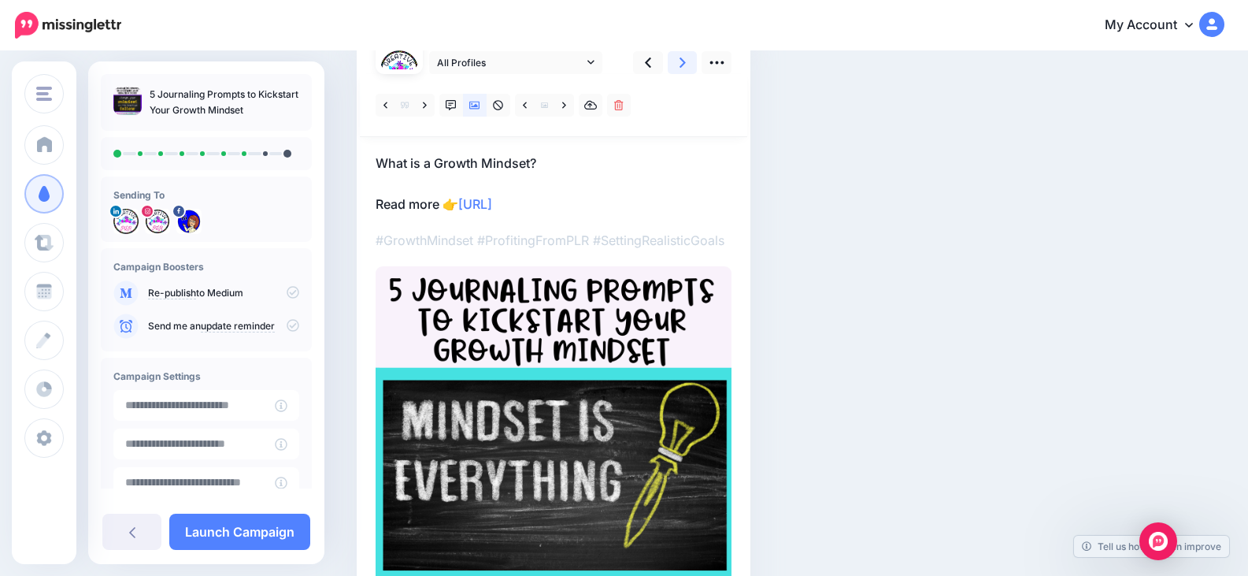
scroll to position [79, 0]
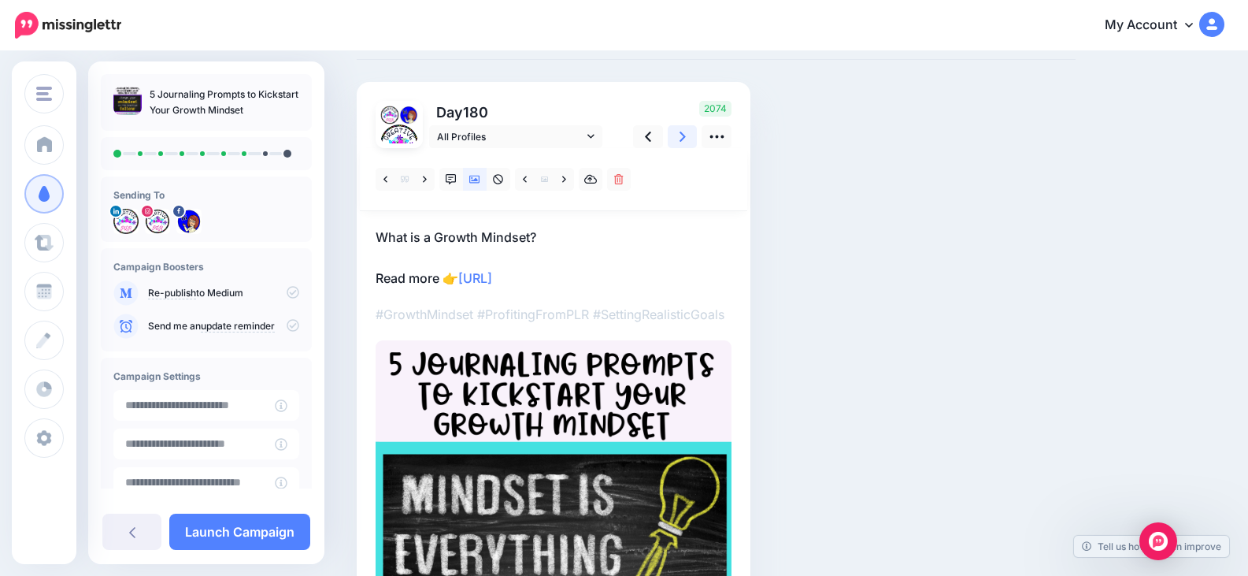
click at [684, 137] on icon at bounding box center [683, 137] width 6 height 10
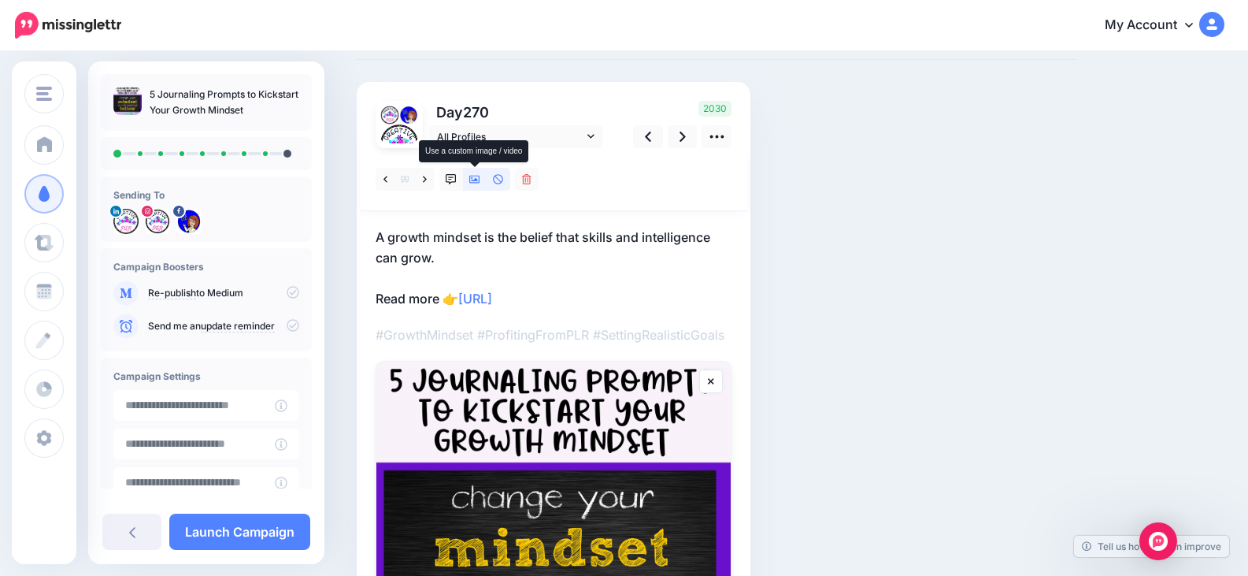
click at [473, 176] on icon at bounding box center [474, 180] width 11 height 8
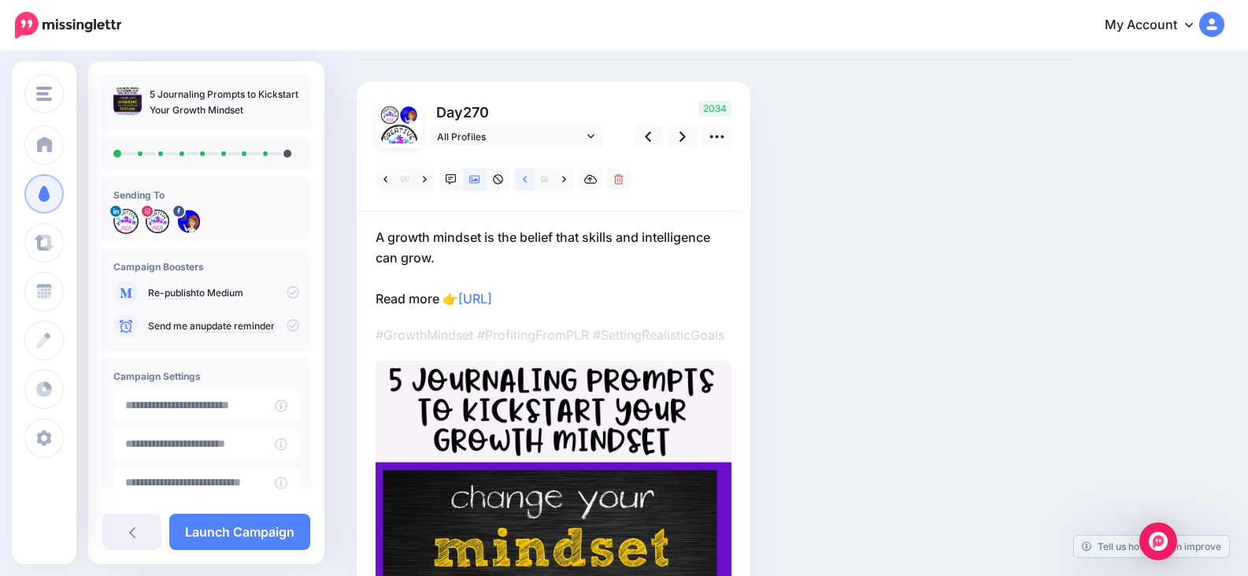
click at [524, 180] on icon at bounding box center [525, 179] width 4 height 6
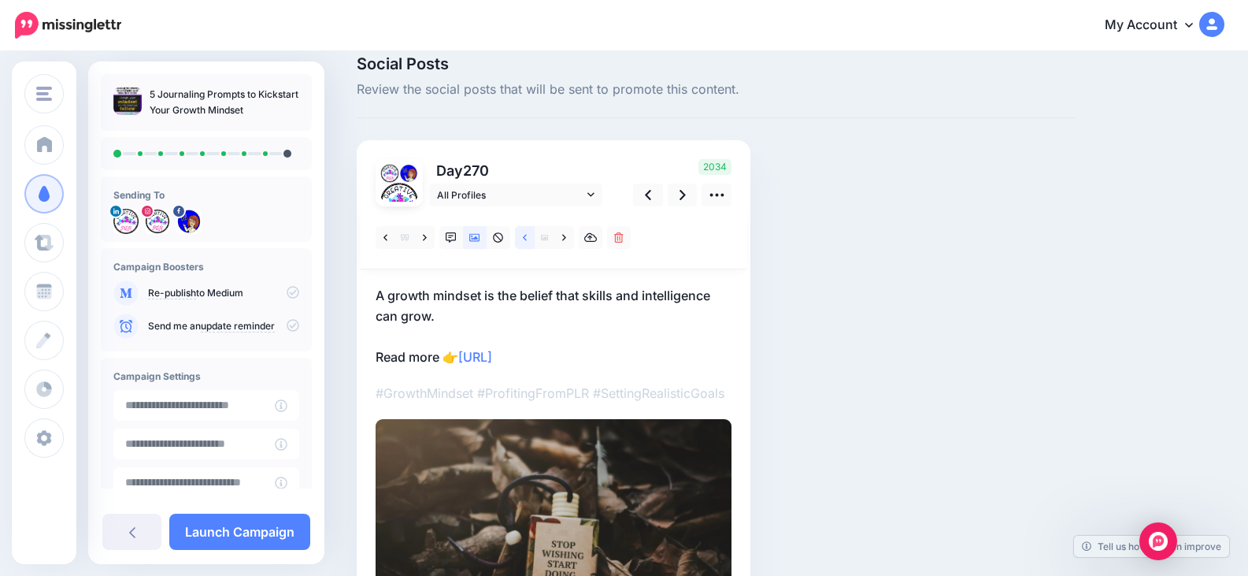
scroll to position [0, 0]
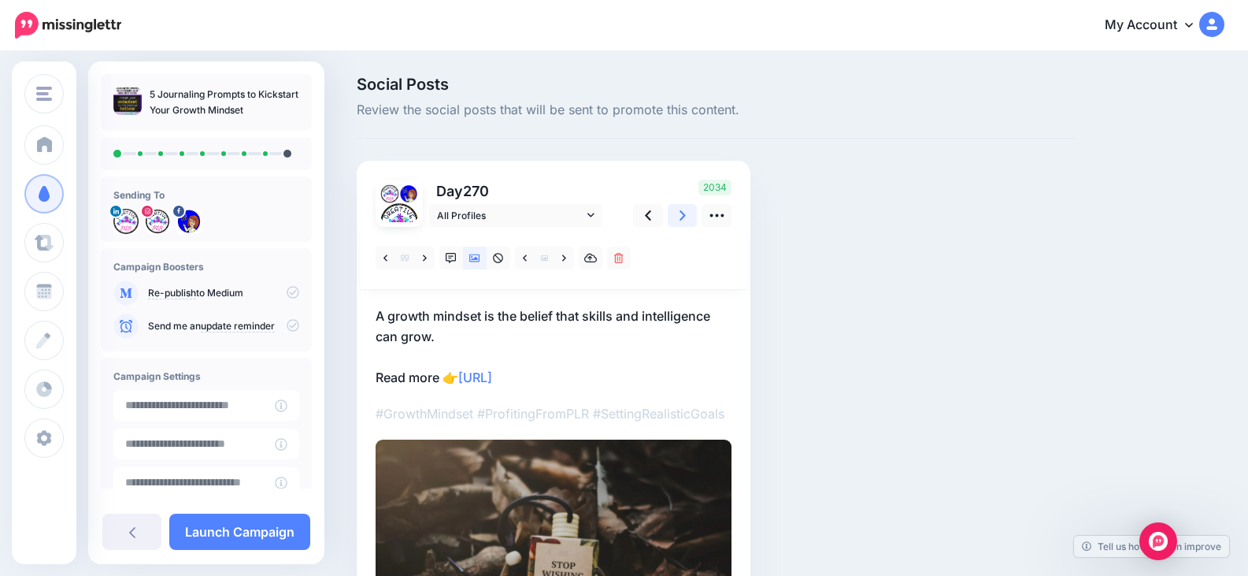
click at [680, 211] on icon at bounding box center [683, 215] width 6 height 10
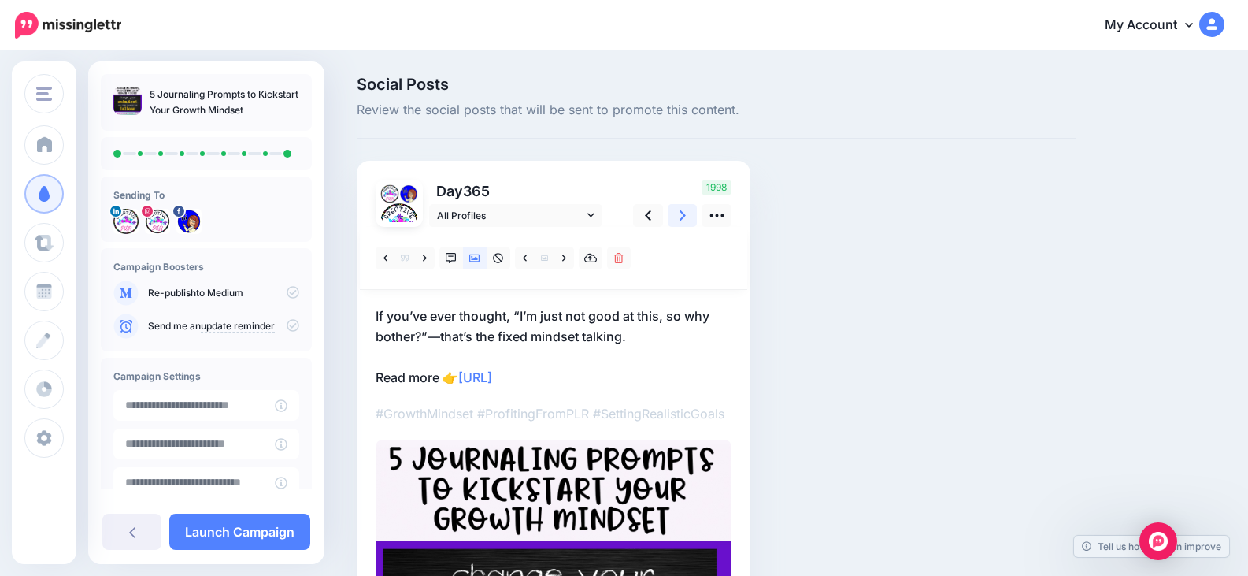
scroll to position [79, 0]
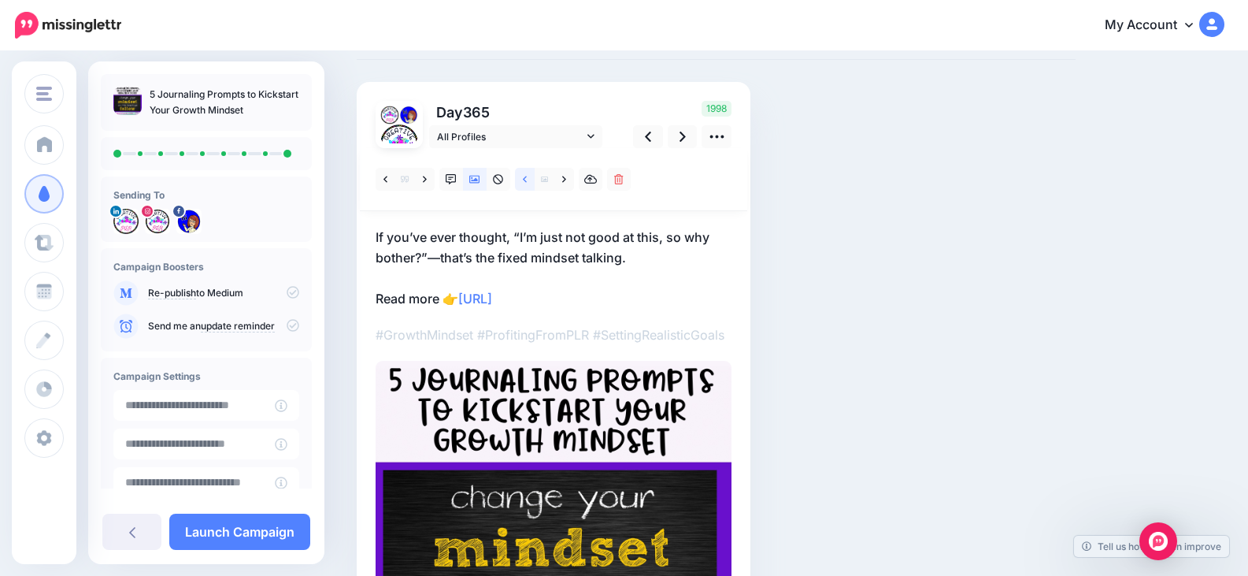
click at [527, 180] on icon at bounding box center [525, 179] width 4 height 11
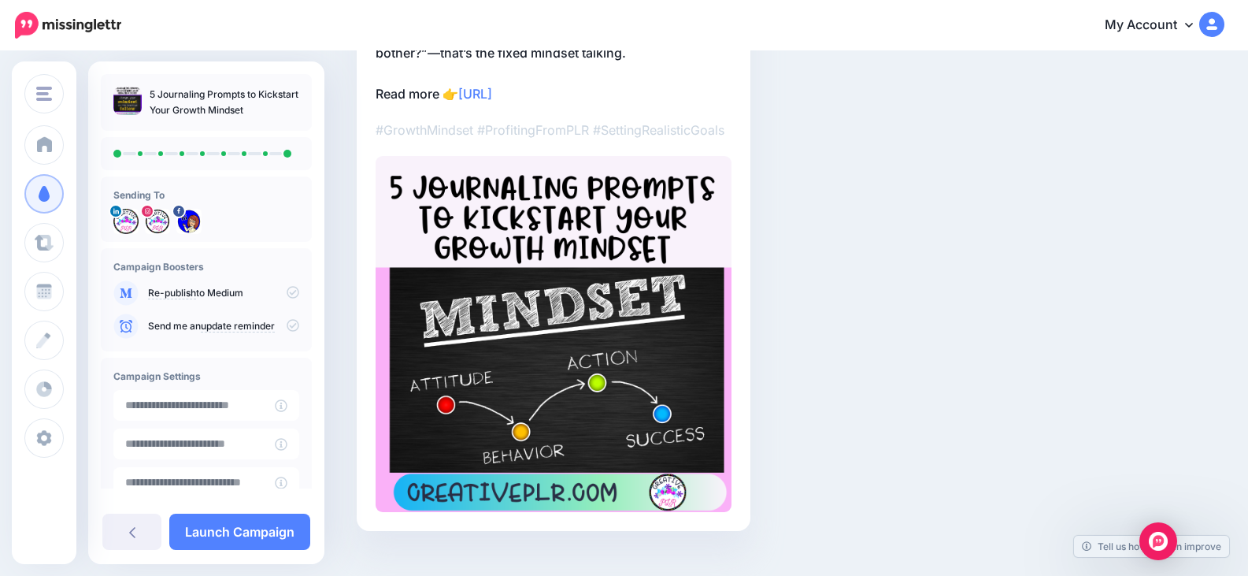
scroll to position [309, 0]
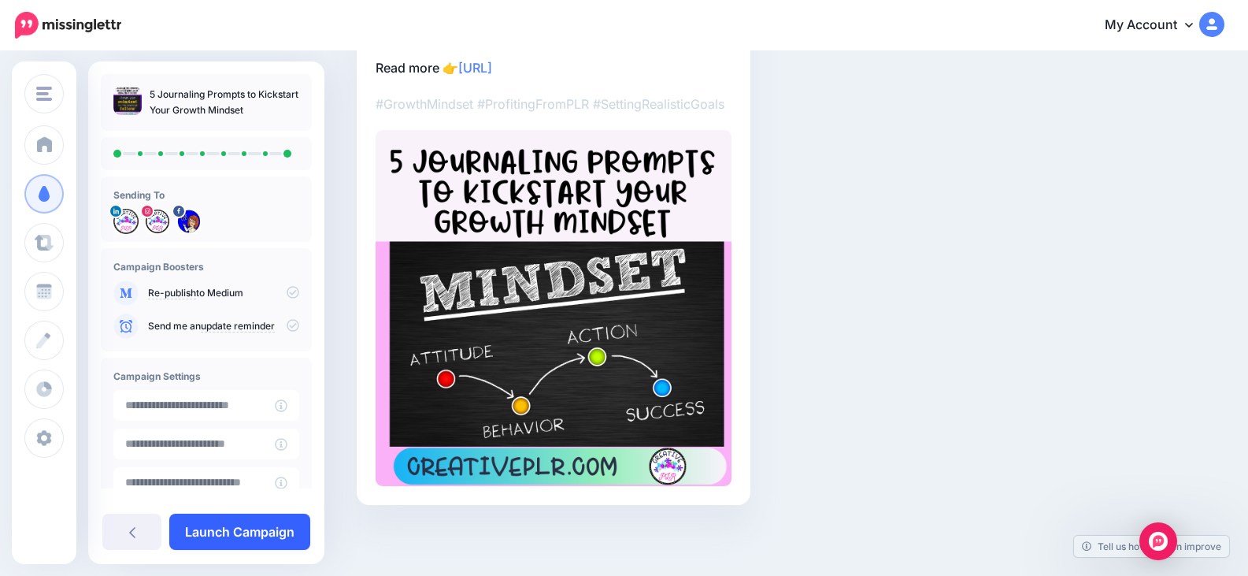
click at [272, 535] on link "Launch Campaign" at bounding box center [239, 531] width 141 height 36
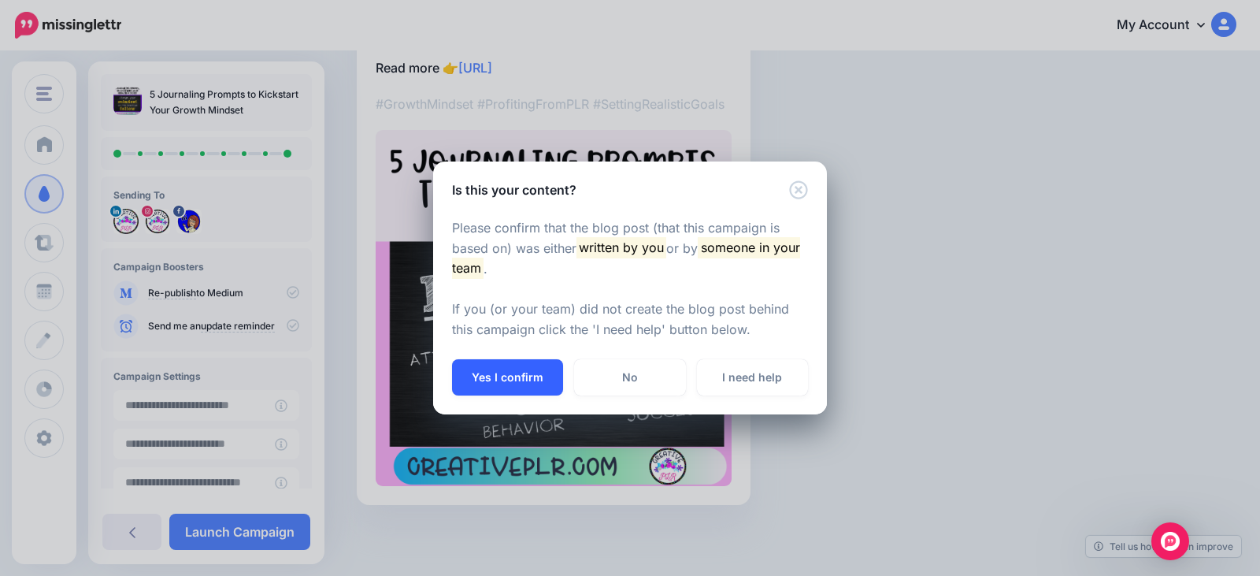
click at [523, 379] on button "Yes I confirm" at bounding box center [507, 377] width 111 height 36
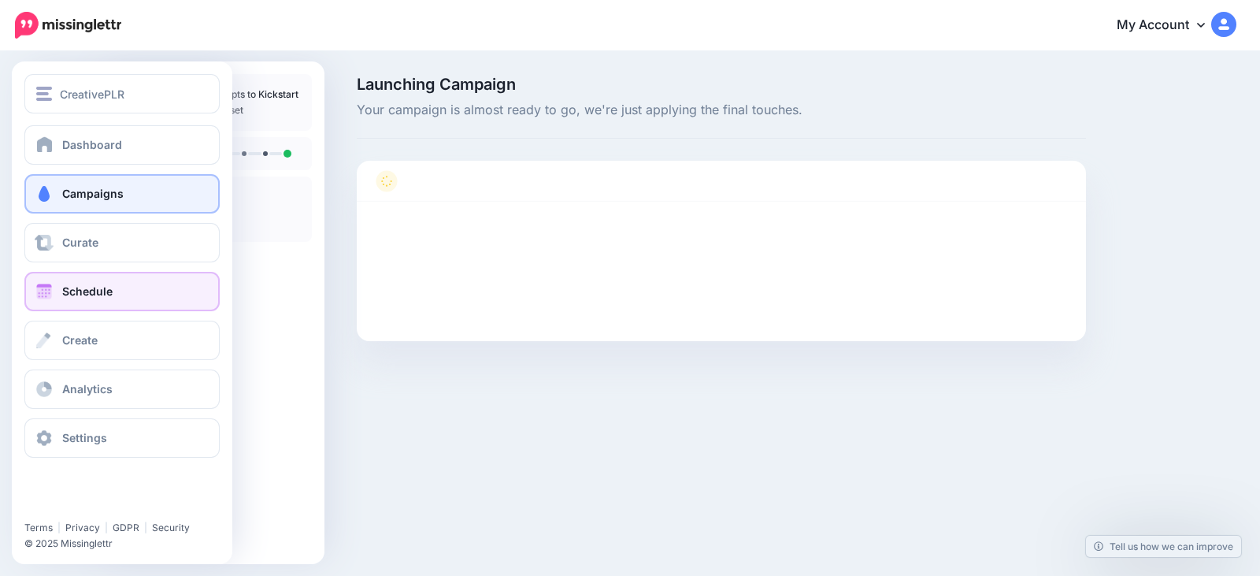
click at [50, 285] on span at bounding box center [44, 292] width 20 height 16
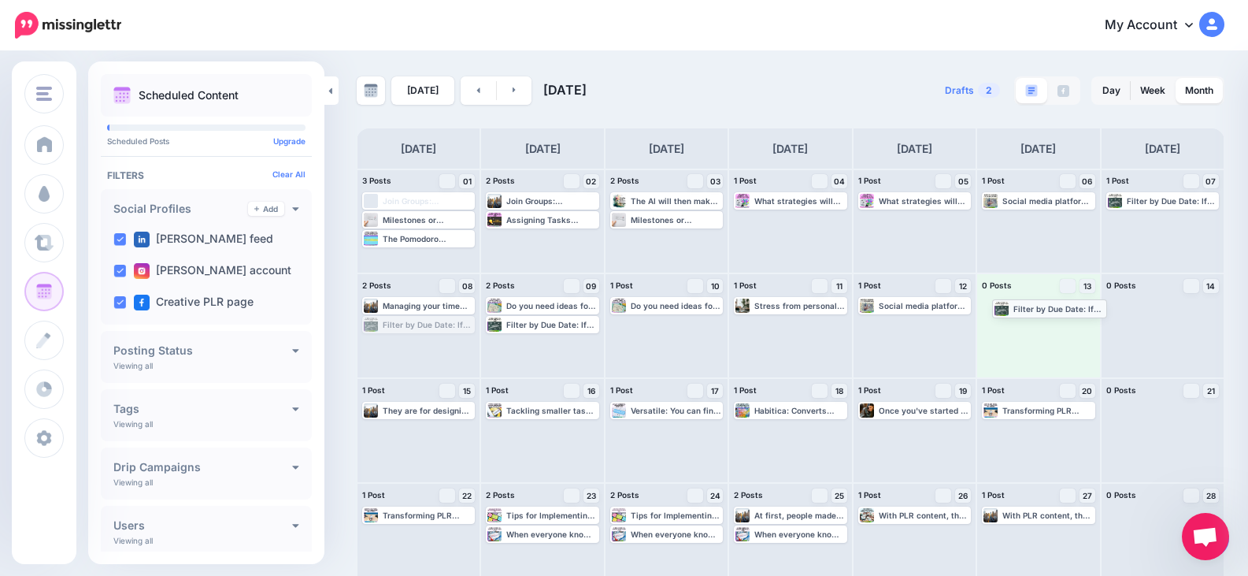
drag, startPoint x: 449, startPoint y: 324, endPoint x: 1079, endPoint y: 308, distance: 630.2
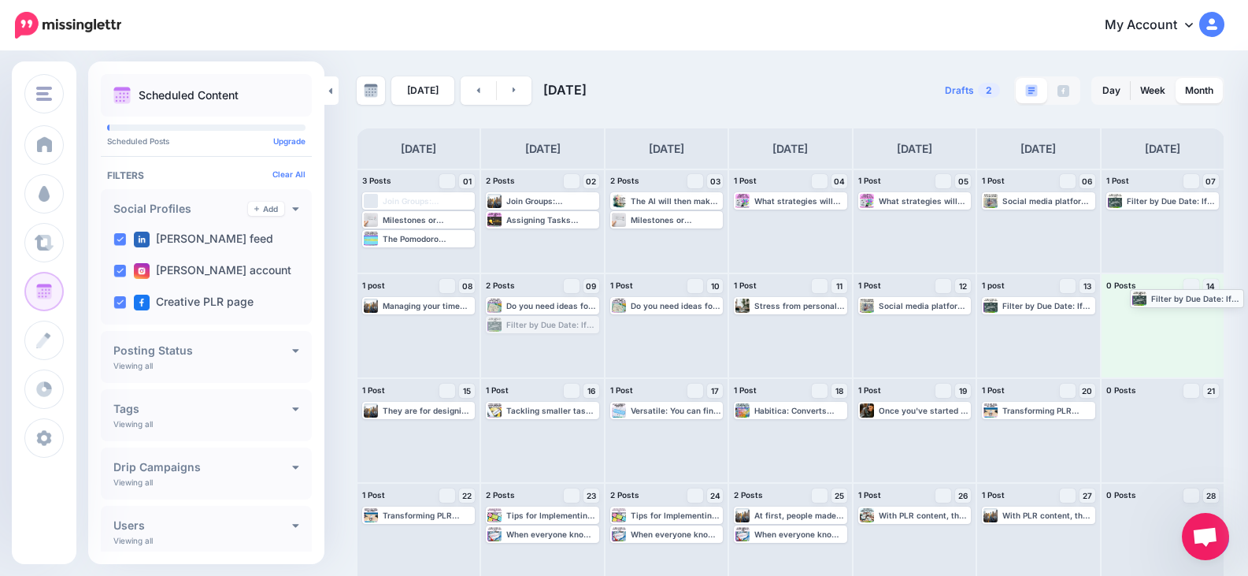
drag, startPoint x: 559, startPoint y: 328, endPoint x: 1201, endPoint y: 301, distance: 642.4
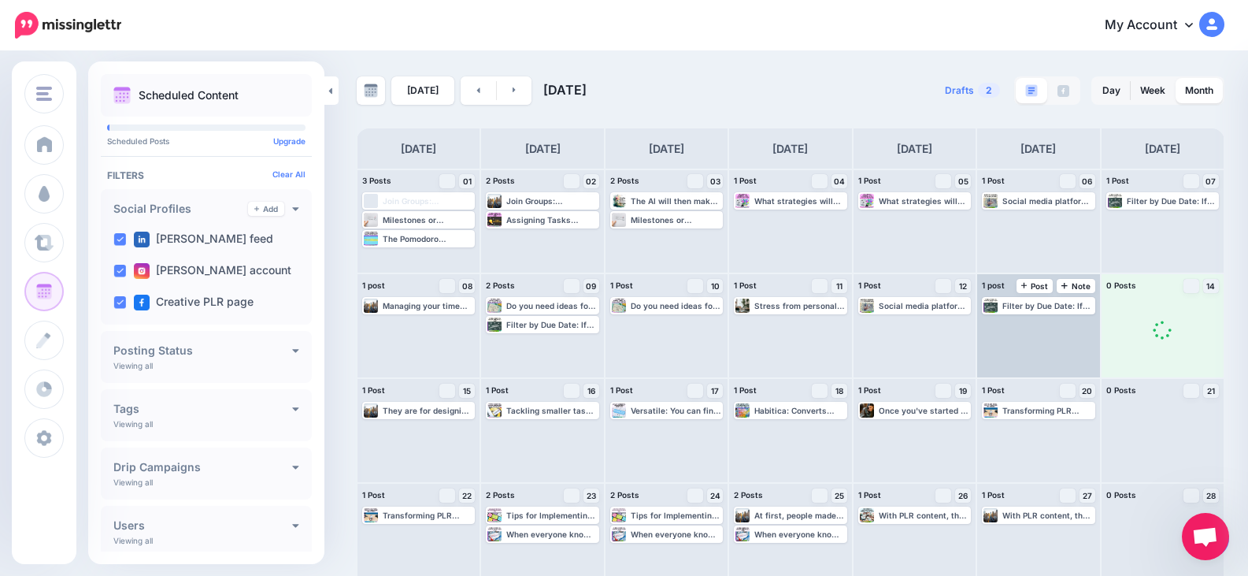
scroll to position [79, 0]
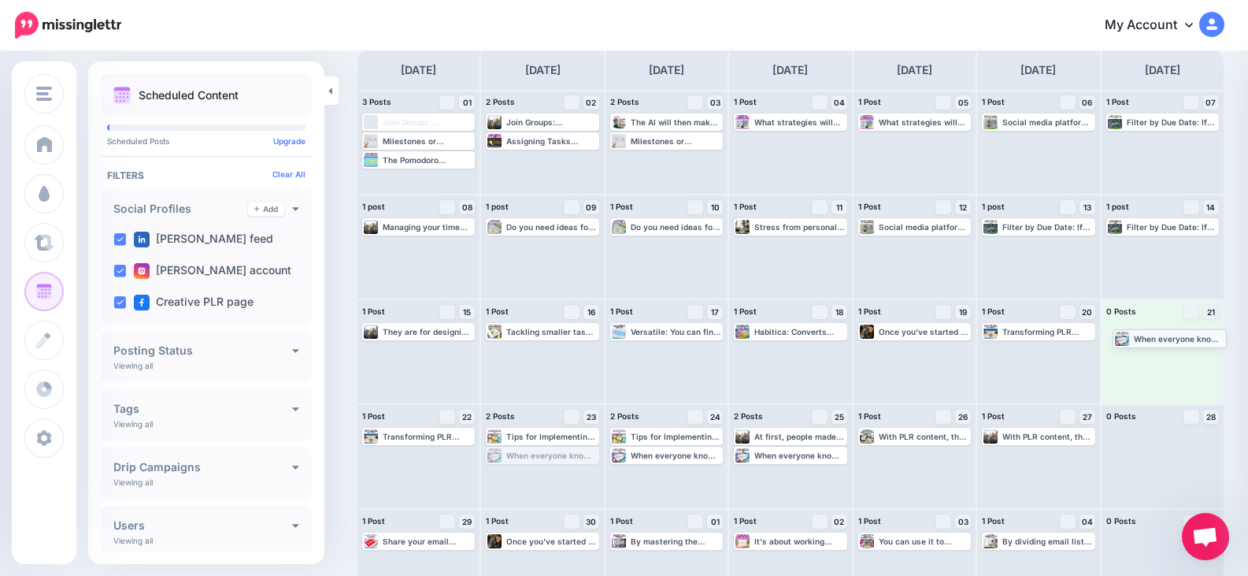
drag, startPoint x: 586, startPoint y: 452, endPoint x: 1210, endPoint y: 335, distance: 635.4
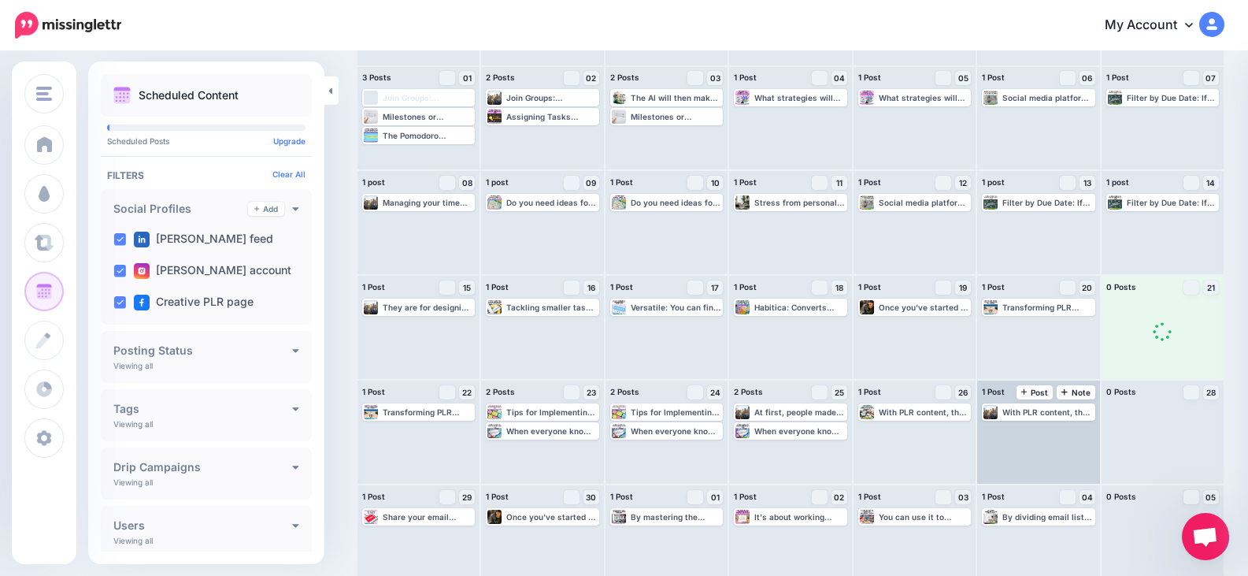
scroll to position [117, 0]
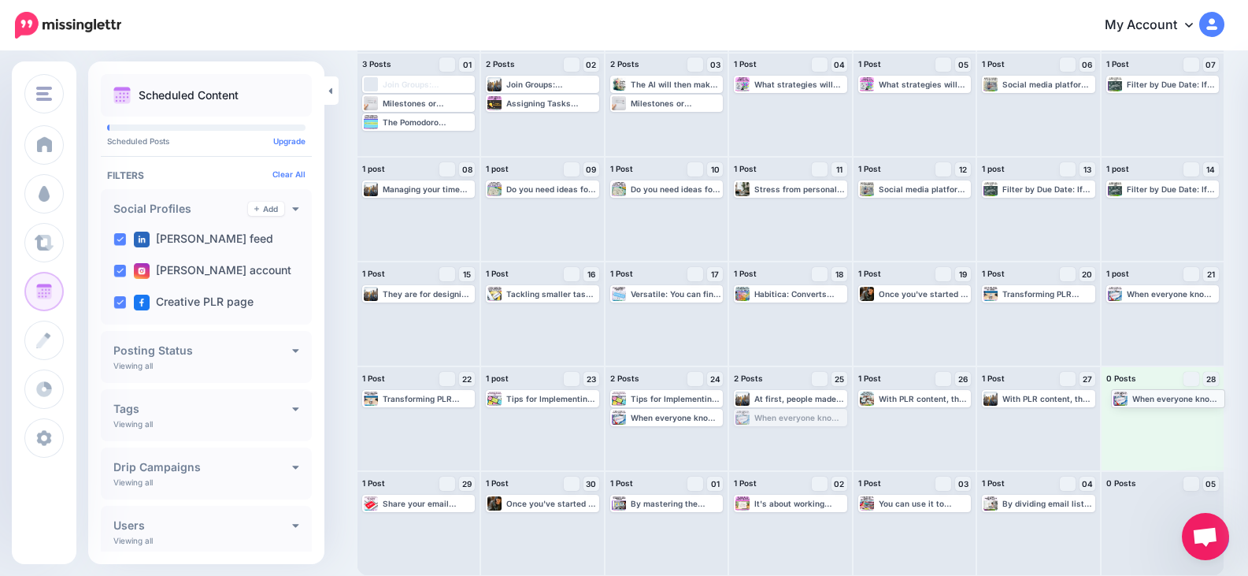
drag, startPoint x: 832, startPoint y: 417, endPoint x: 1204, endPoint y: 398, distance: 372.2
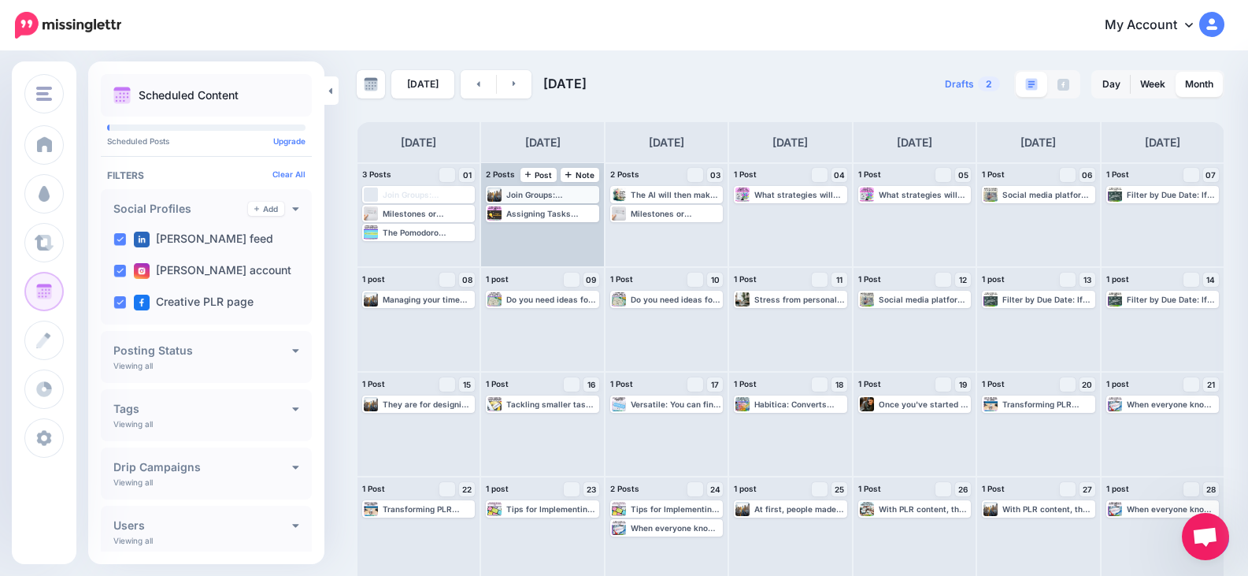
scroll to position [0, 0]
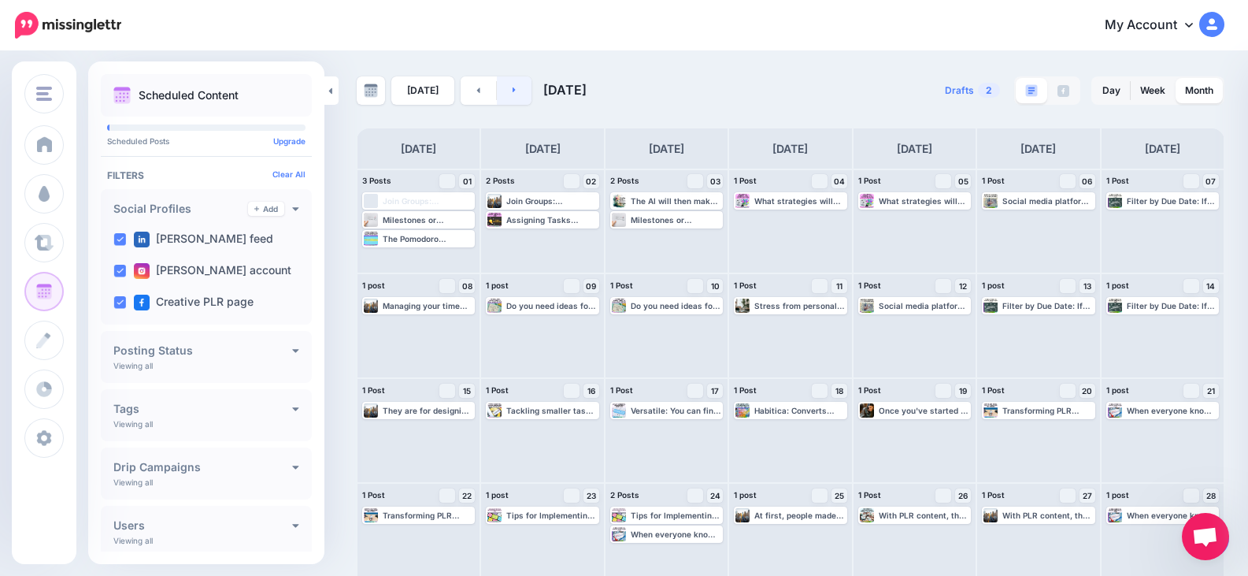
click at [513, 91] on icon at bounding box center [514, 90] width 3 height 6
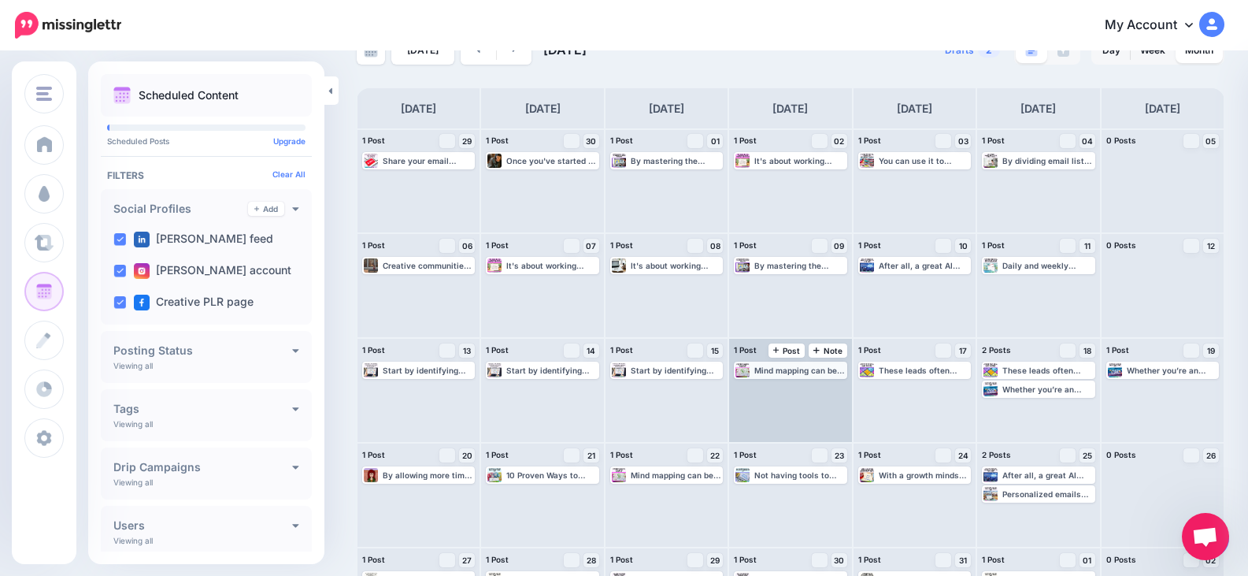
scroll to position [79, 0]
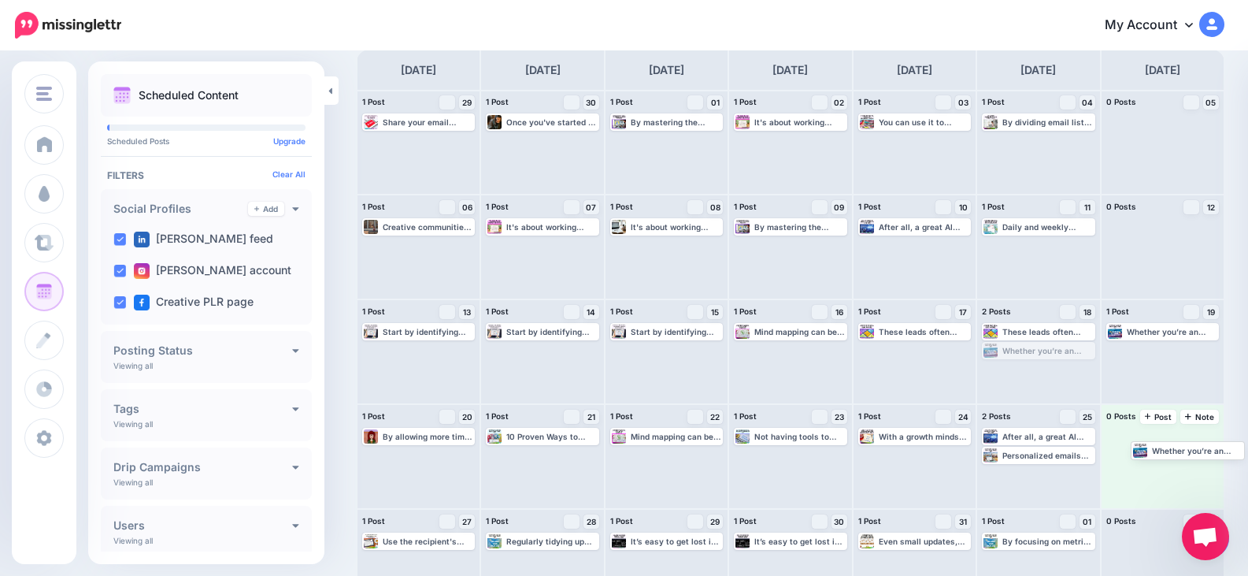
drag, startPoint x: 1055, startPoint y: 353, endPoint x: 1195, endPoint y: 452, distance: 171.1
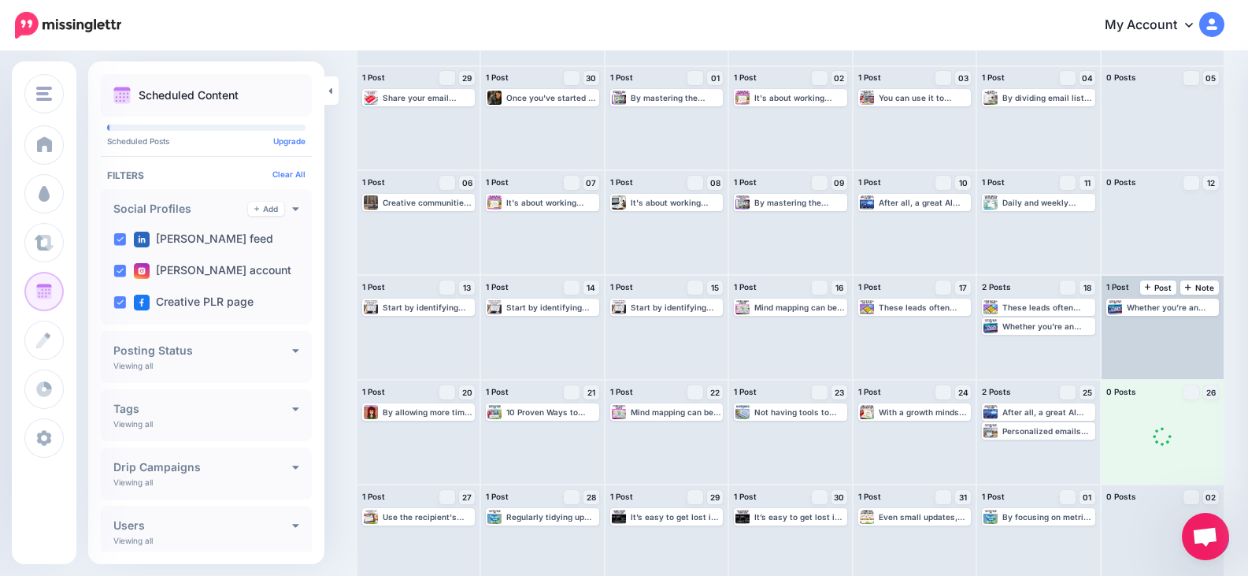
scroll to position [117, 0]
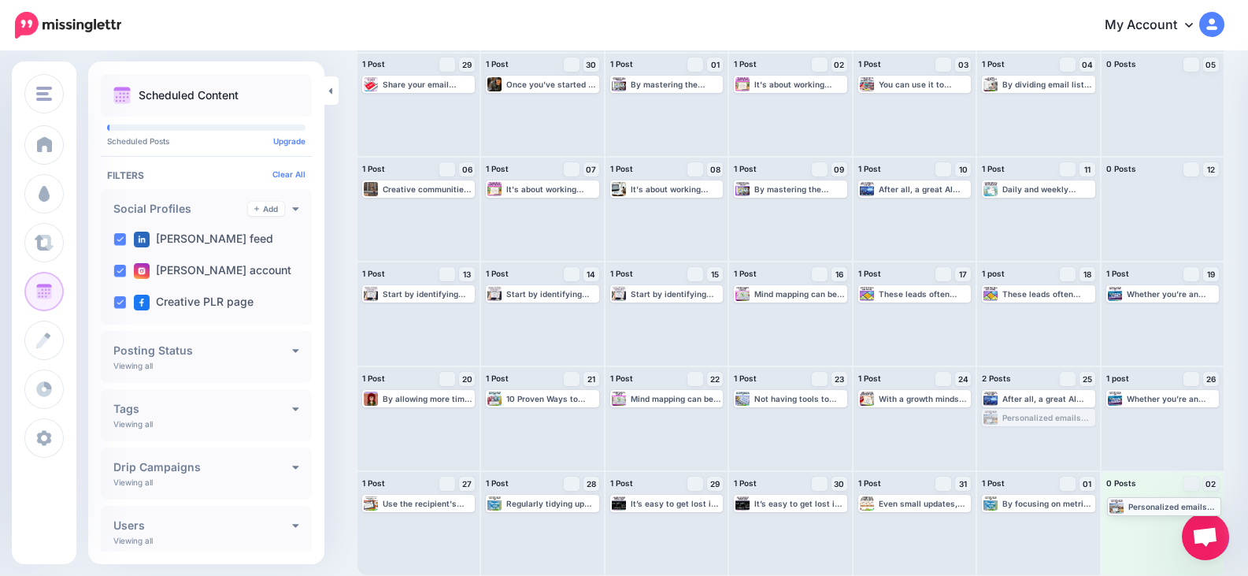
drag, startPoint x: 1066, startPoint y: 413, endPoint x: 1183, endPoint y: 501, distance: 146.2
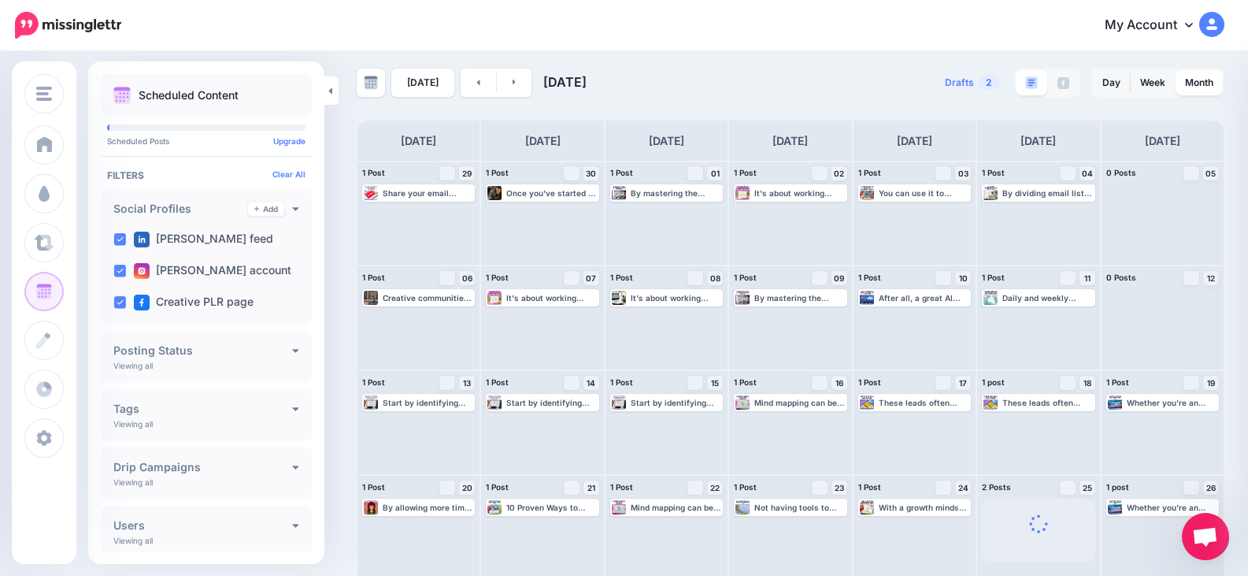
scroll to position [0, 0]
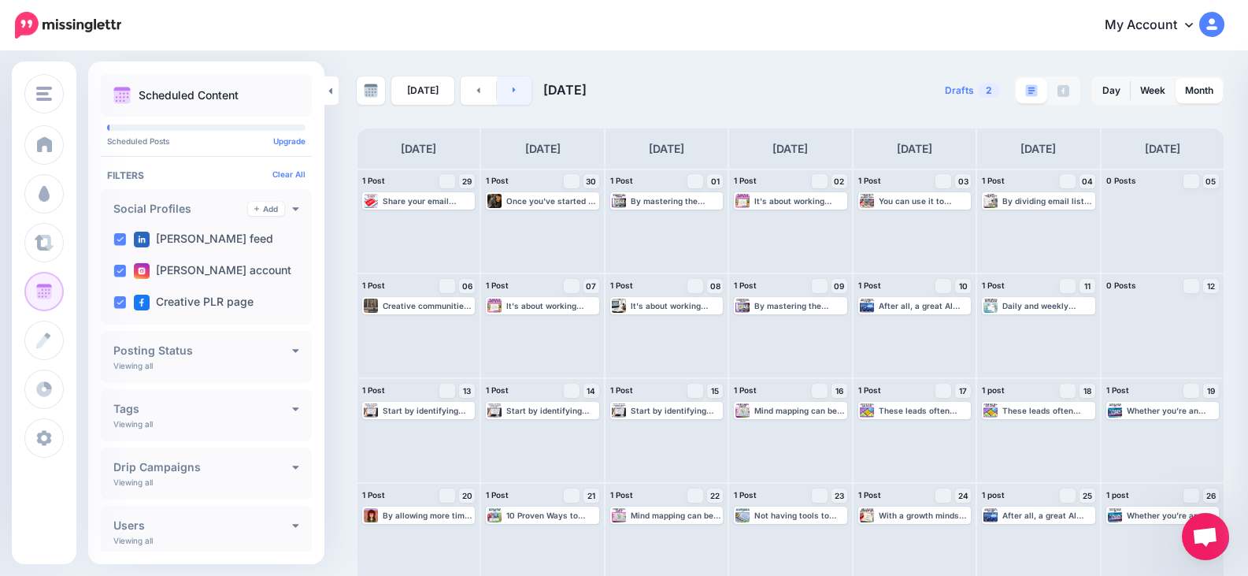
click at [513, 87] on icon at bounding box center [515, 89] width 4 height 9
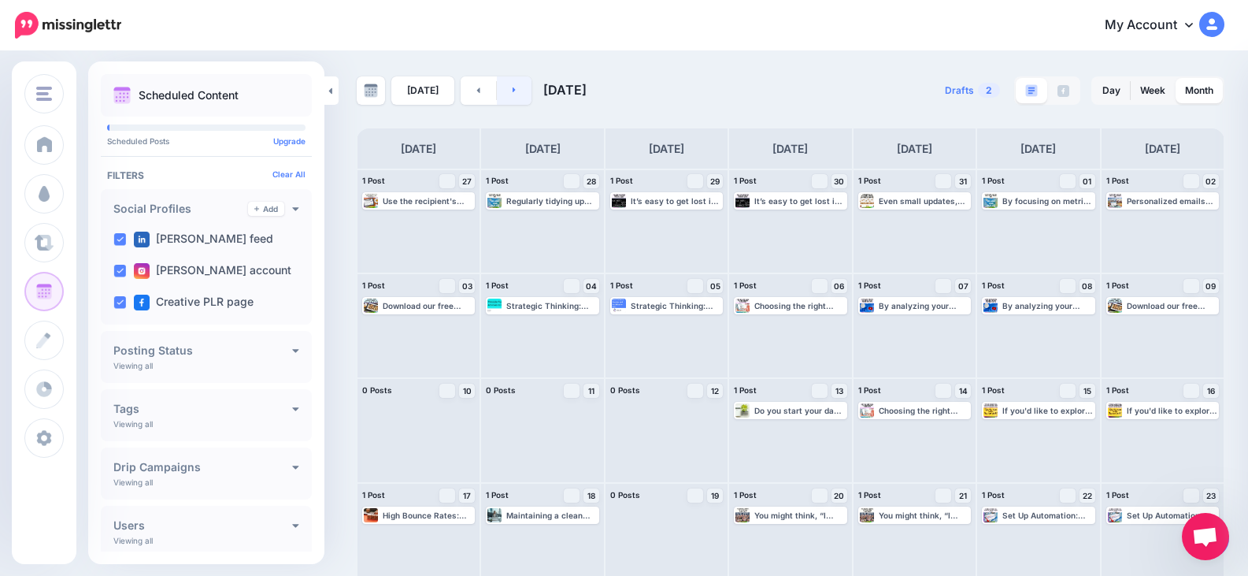
click at [507, 87] on link at bounding box center [514, 90] width 35 height 28
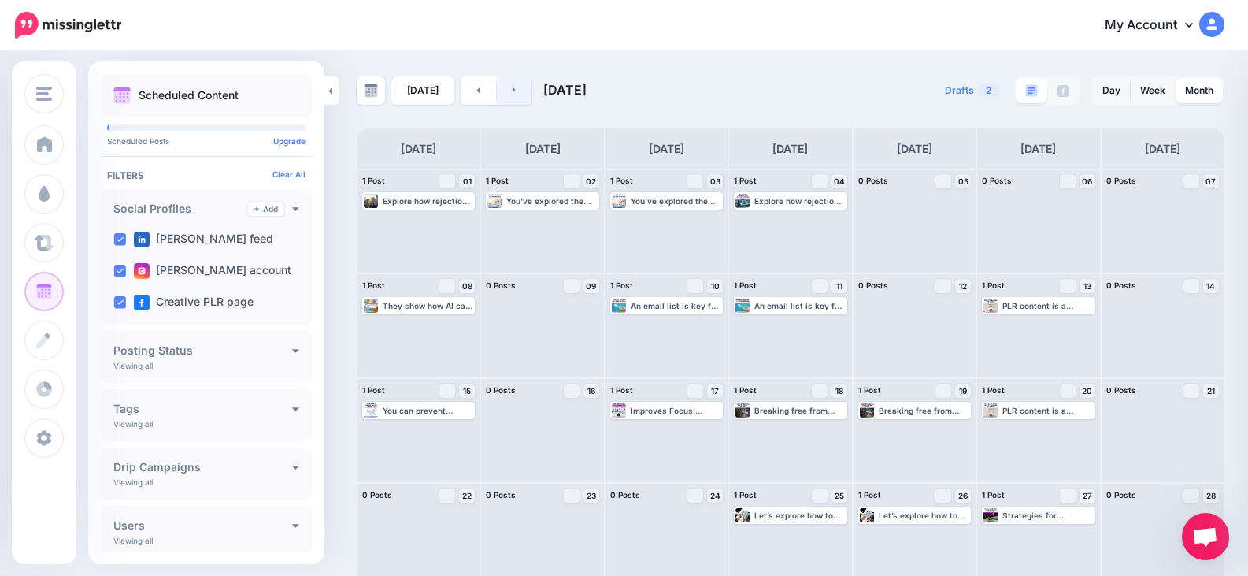
click at [513, 93] on icon at bounding box center [514, 90] width 3 height 6
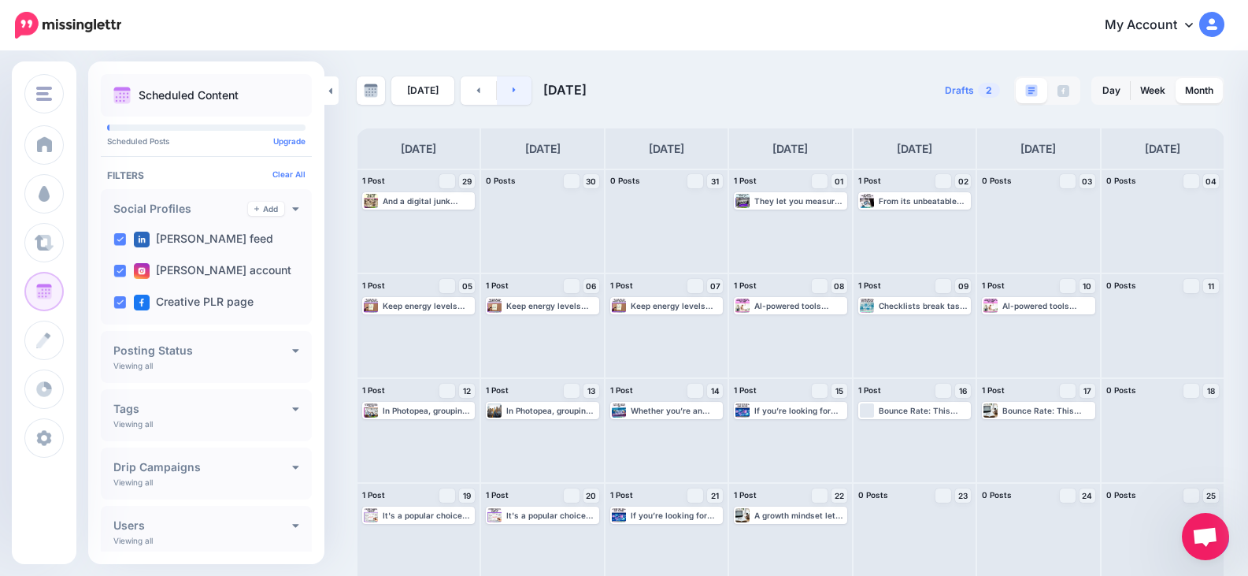
click at [517, 97] on link at bounding box center [514, 90] width 35 height 28
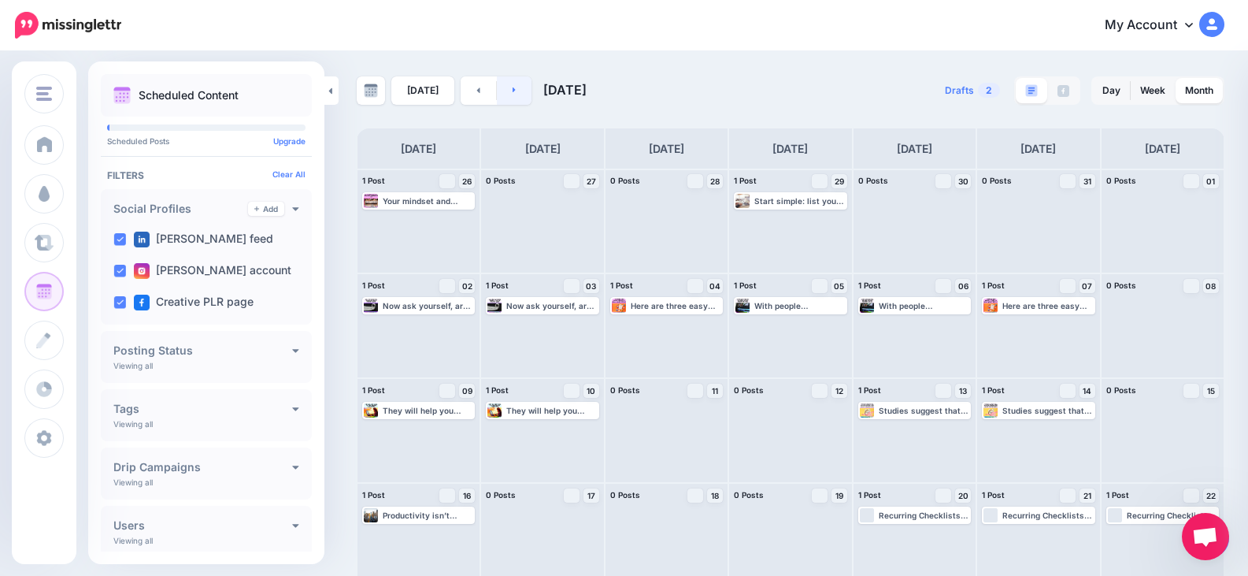
click at [517, 83] on link at bounding box center [514, 90] width 35 height 28
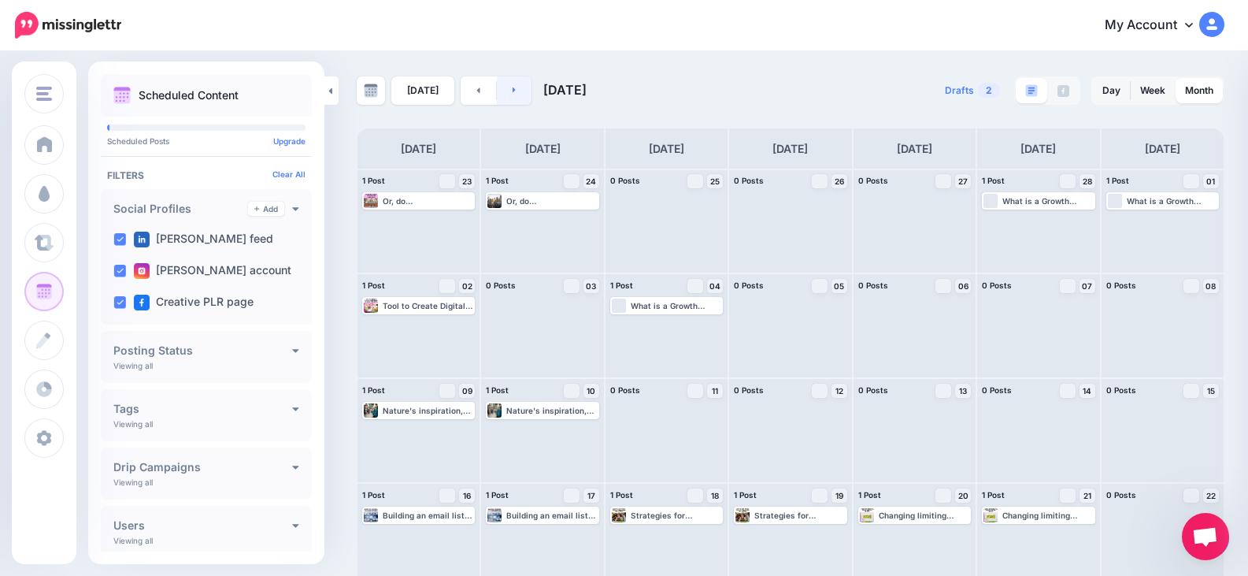
click at [513, 87] on icon at bounding box center [515, 89] width 4 height 9
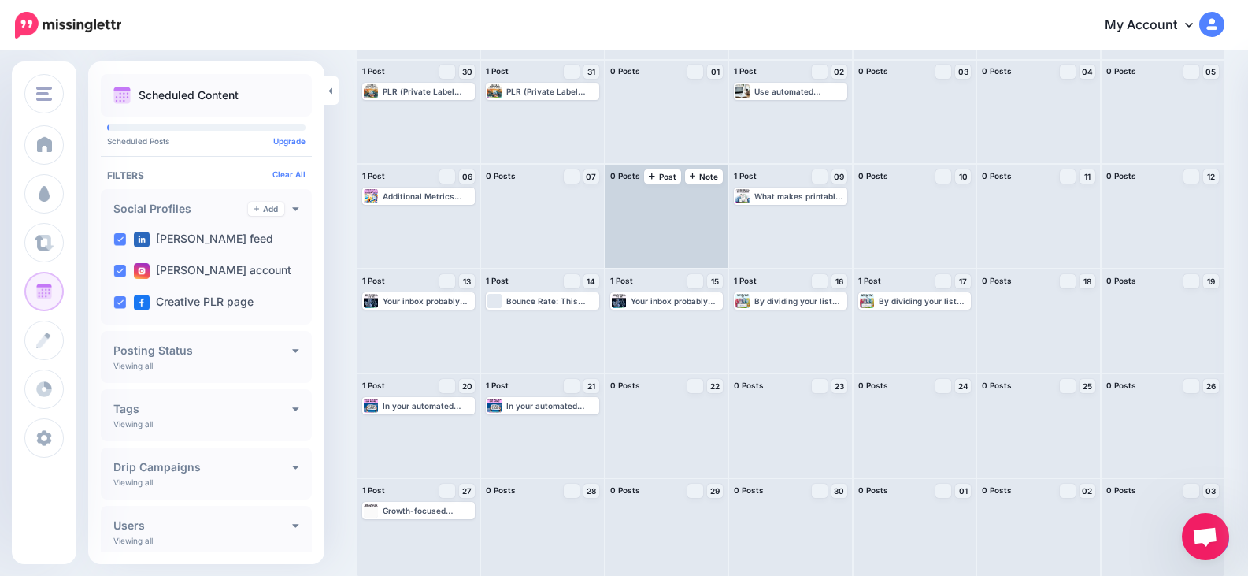
scroll to position [117, 0]
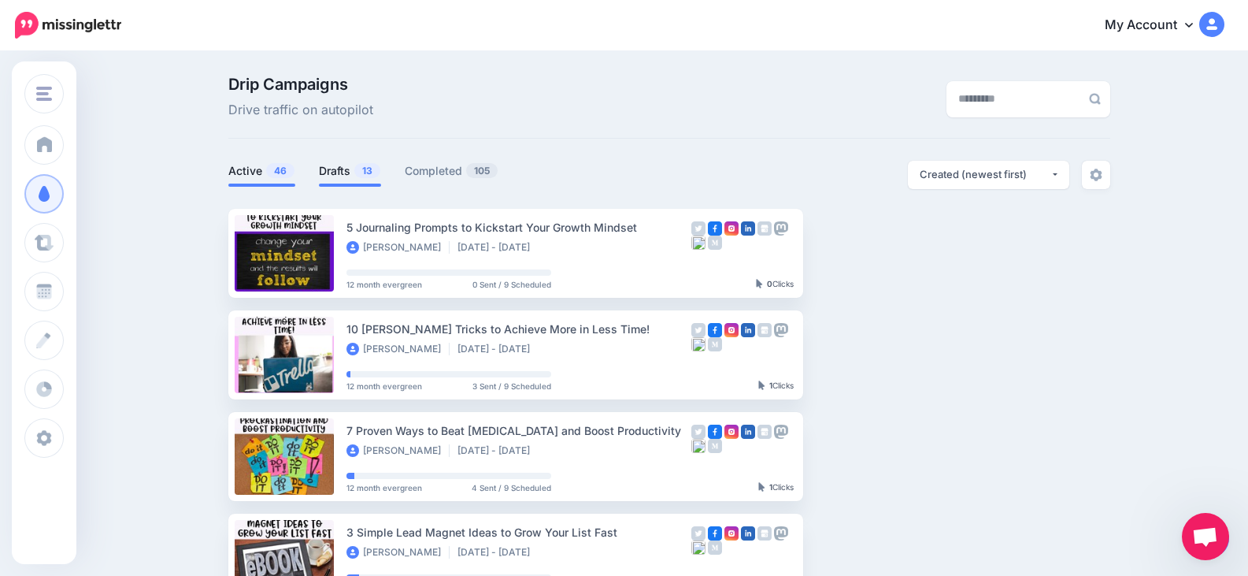
click at [346, 169] on link "Drafts 13" at bounding box center [350, 170] width 62 height 19
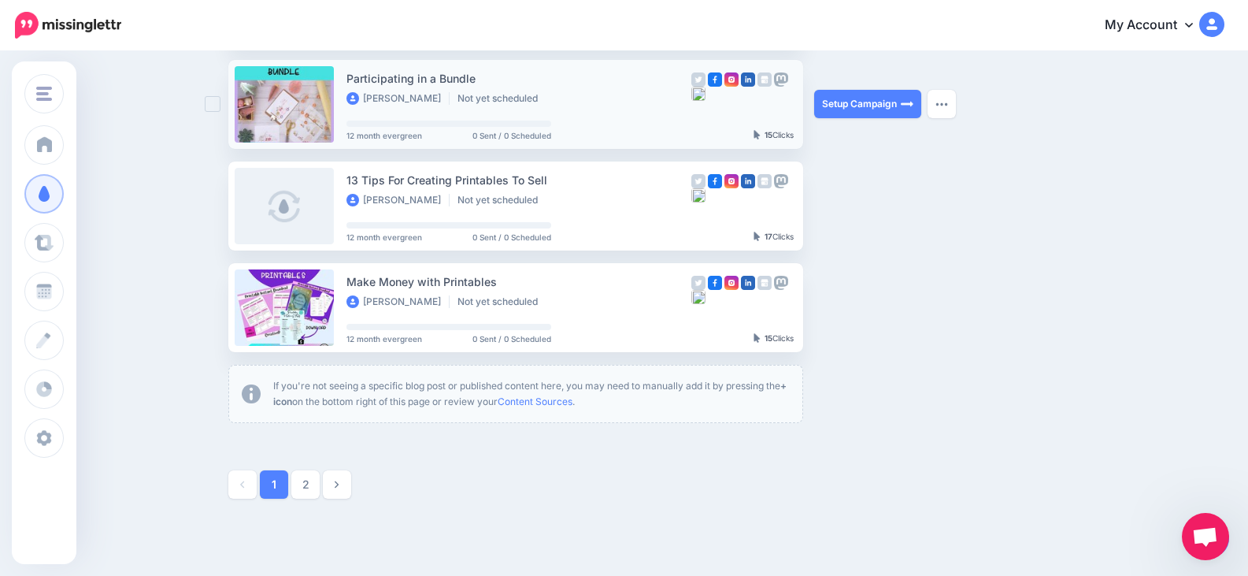
scroll to position [866, 0]
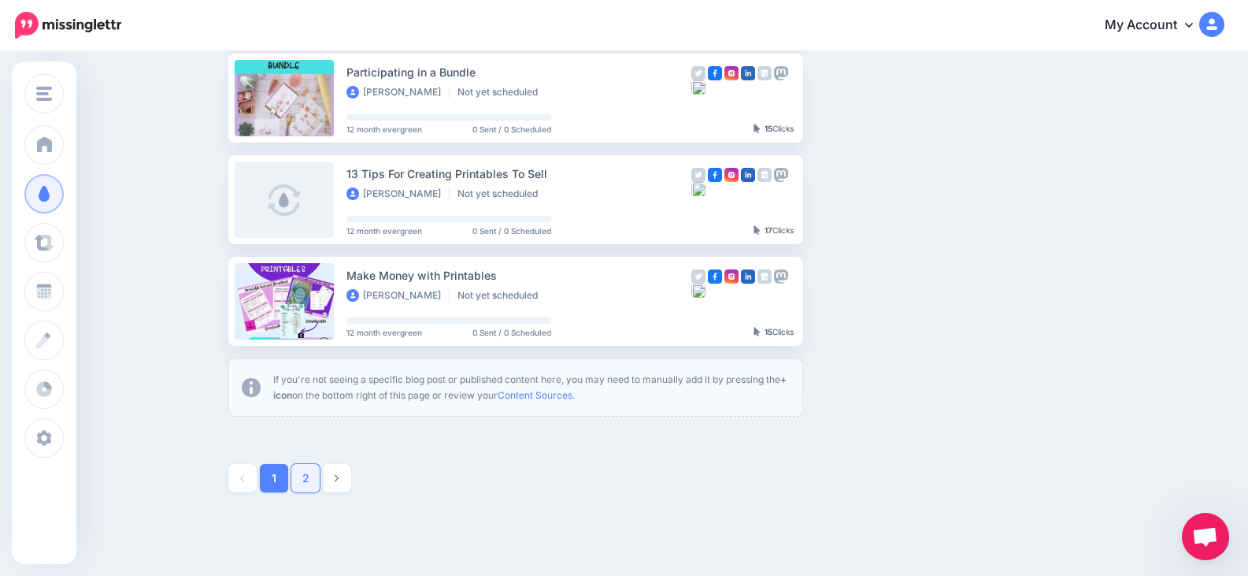
click at [316, 480] on link "2" at bounding box center [305, 478] width 28 height 28
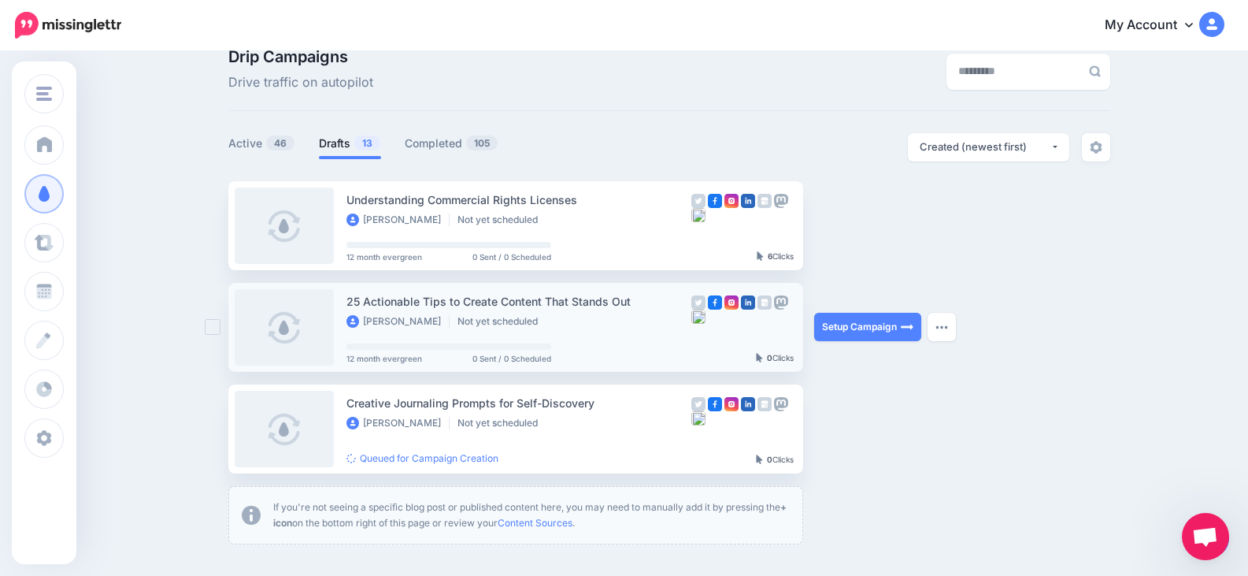
scroll to position [0, 0]
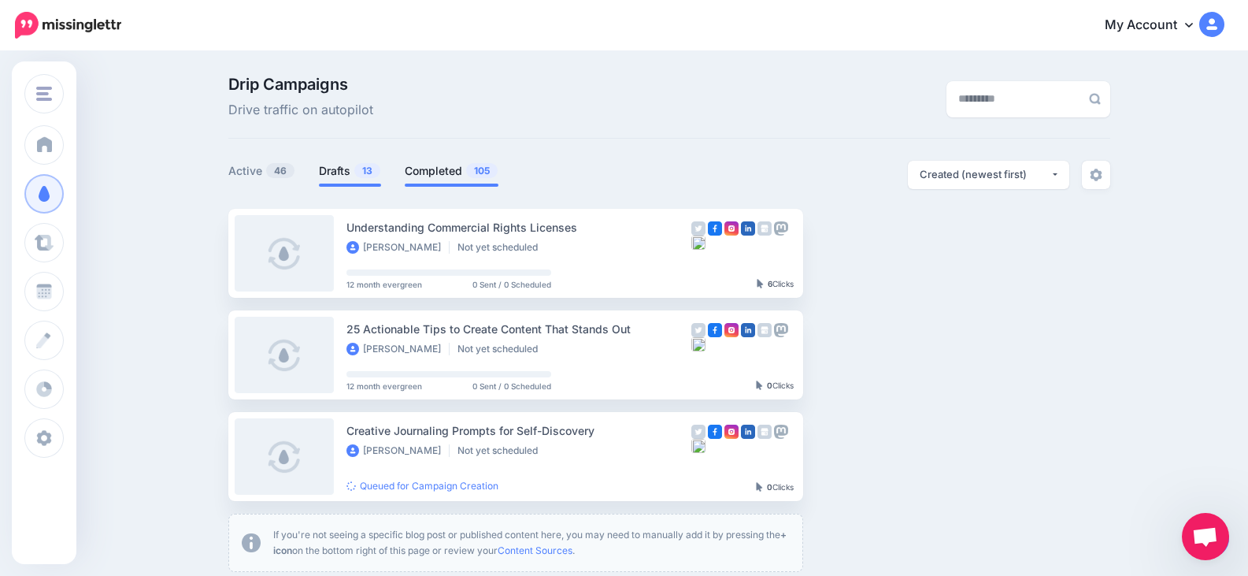
click at [434, 169] on link "Completed 105" at bounding box center [452, 170] width 94 height 19
